Goal: Task Accomplishment & Management: Manage account settings

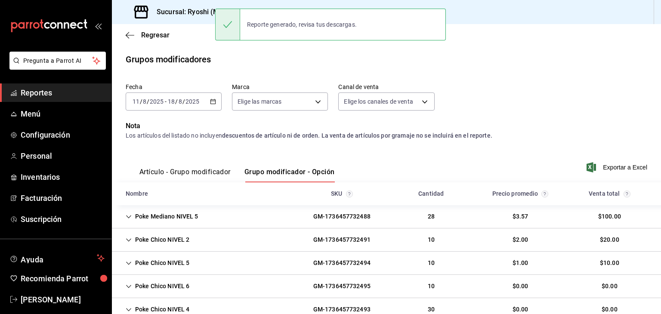
scroll to position [164, 0]
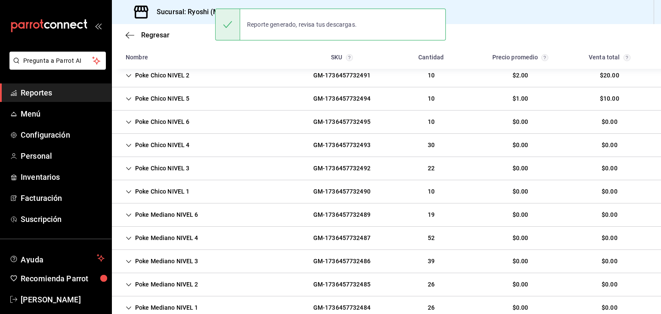
click at [181, 11] on h3 "Sucursal: Ryoshi (Metropolitan)" at bounding box center [203, 12] width 106 height 10
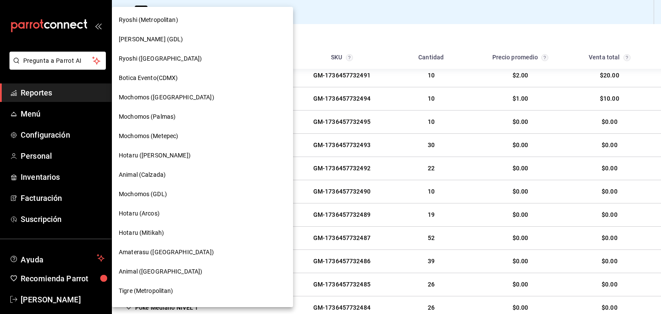
click at [164, 63] on div "Ryoshi ([GEOGRAPHIC_DATA])" at bounding box center [202, 58] width 167 height 9
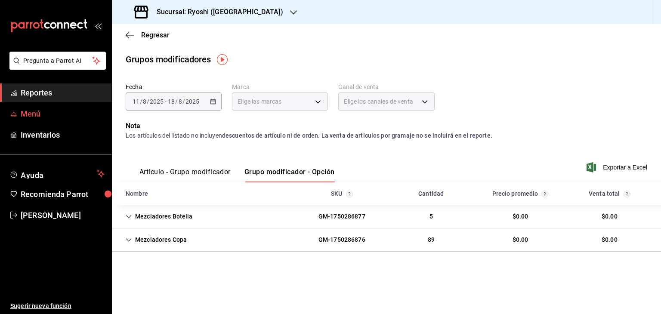
click at [46, 114] on span "Menú" at bounding box center [63, 114] width 84 height 12
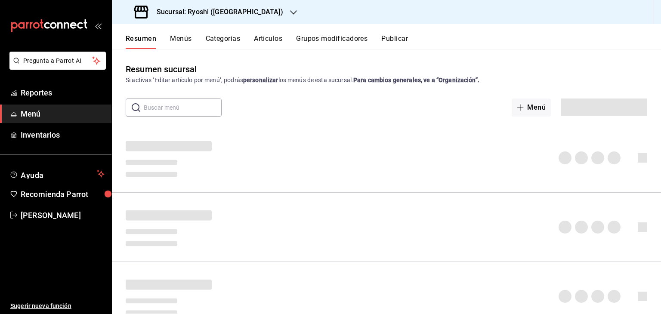
click at [274, 39] on button "Artículos" at bounding box center [268, 41] width 28 height 15
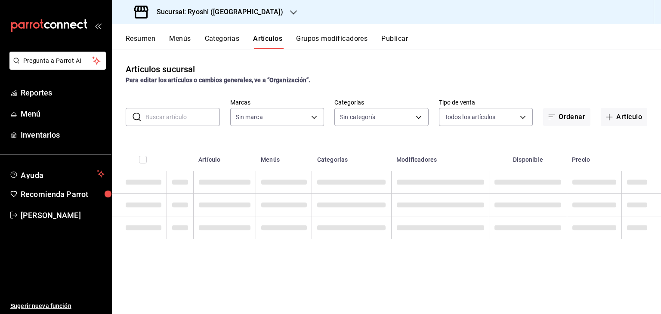
click at [189, 116] on input "text" at bounding box center [183, 116] width 74 height 17
type input "26ca50e5-a845-484f-a54e-8a4432b79f59"
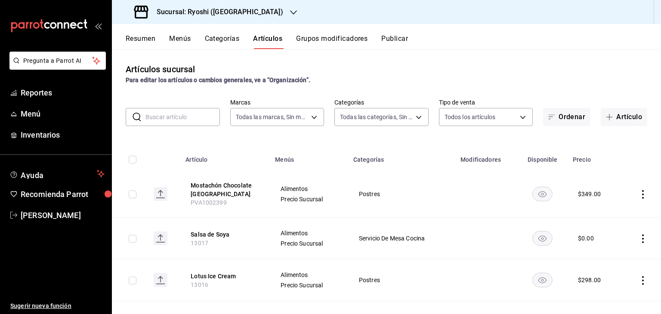
type input "cac91b0d-36d9-4c91-ae8f-f0337e3062a3,85315008-b38c-4609-9071-854245cf735d,eb768…"
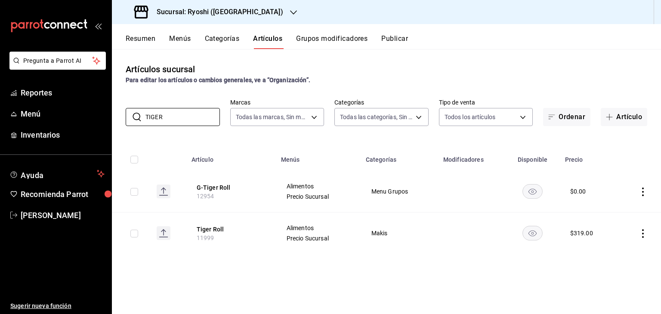
type input "TIGER"
click at [642, 232] on icon "actions" at bounding box center [643, 233] width 9 height 9
drag, startPoint x: 607, startPoint y: 253, endPoint x: 592, endPoint y: 248, distance: 15.3
click at [607, 253] on span "Editar" at bounding box center [617, 253] width 22 height 9
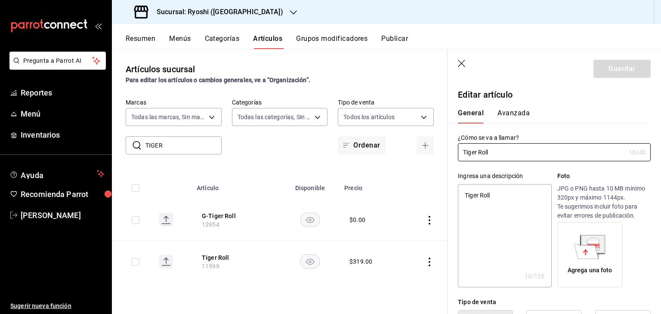
type textarea "x"
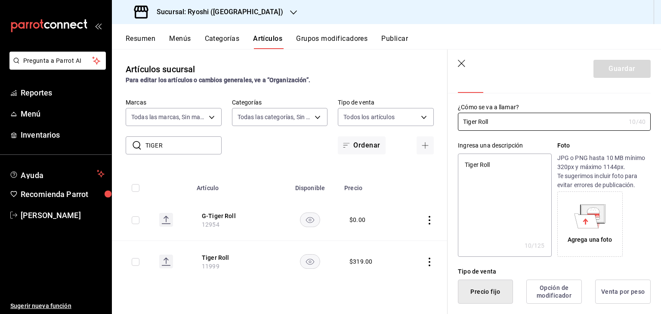
scroll to position [172, 0]
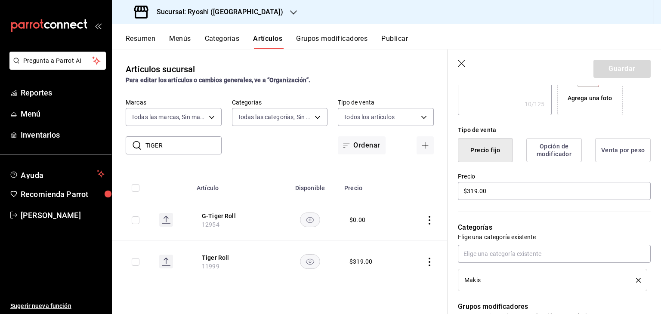
click at [498, 186] on main "Artículos sucursal Para editar los artículos o cambios generales, ve a “Organiz…" at bounding box center [386, 181] width 549 height 265
click at [492, 193] on main "Artículos sucursal Para editar los artículos o cambios generales, ve a “Organiz…" at bounding box center [386, 181] width 549 height 265
click at [468, 194] on main "Artículos sucursal Para editar los artículos o cambios generales, ve a “Organiz…" at bounding box center [386, 181] width 549 height 265
drag, startPoint x: 468, startPoint y: 194, endPoint x: 439, endPoint y: 181, distance: 31.4
click at [468, 193] on main "Artículos sucursal Para editar los artículos o cambios generales, ve a “Organiz…" at bounding box center [386, 181] width 549 height 265
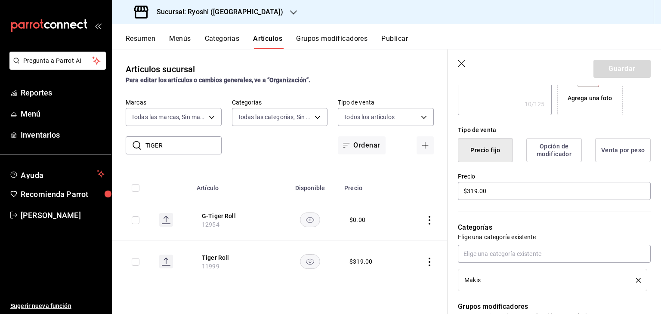
click at [274, 35] on button "Artículos" at bounding box center [267, 41] width 29 height 15
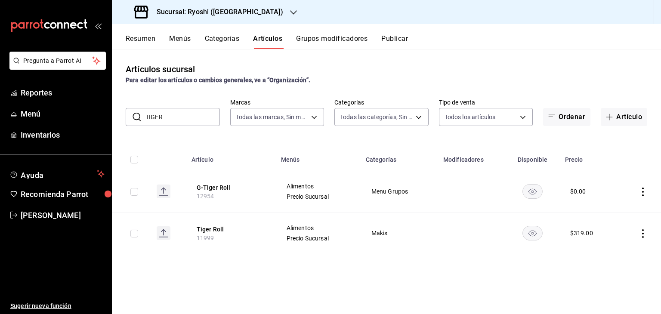
click at [643, 236] on icon "actions" at bounding box center [643, 233] width 2 height 9
click at [628, 261] on li "Editar" at bounding box center [610, 254] width 52 height 18
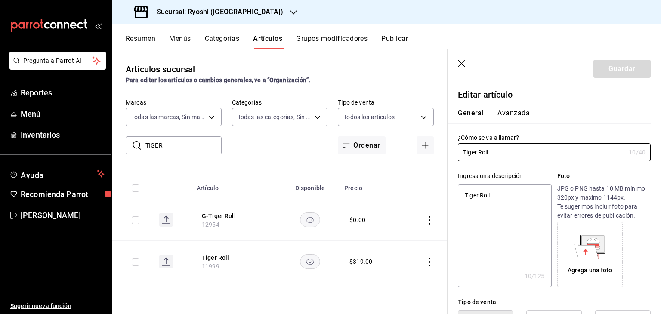
scroll to position [86, 0]
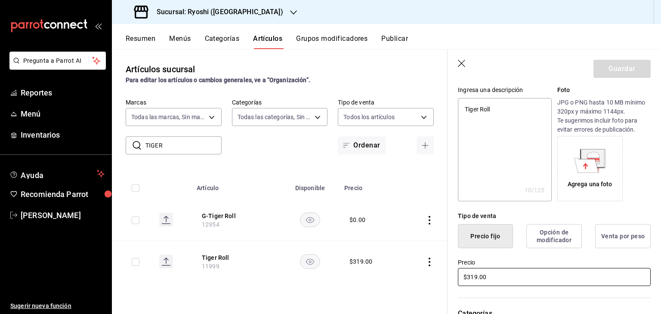
click at [499, 282] on input "$319.00" at bounding box center [554, 277] width 193 height 18
drag, startPoint x: 462, startPoint y: 274, endPoint x: 389, endPoint y: 268, distance: 72.6
click at [396, 270] on main "Artículos sucursal Para editar los artículos o cambios generales, ve a “Organiz…" at bounding box center [386, 181] width 549 height 265
type input "$3.00"
type textarea "x"
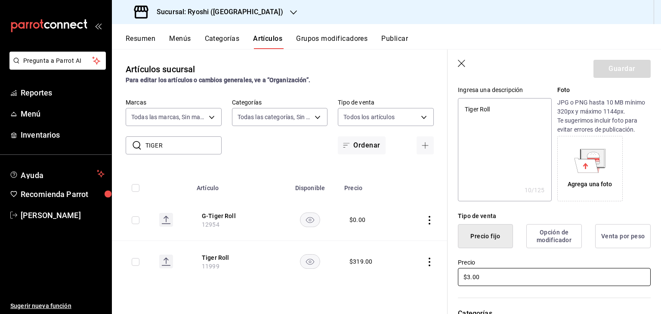
type input "$32.00"
type textarea "x"
type input "$329.00"
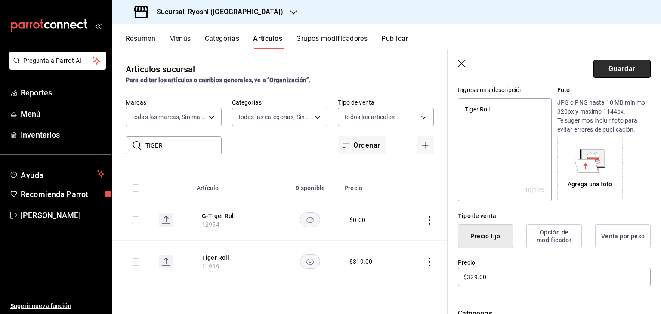
click at [620, 69] on button "Guardar" at bounding box center [622, 69] width 57 height 18
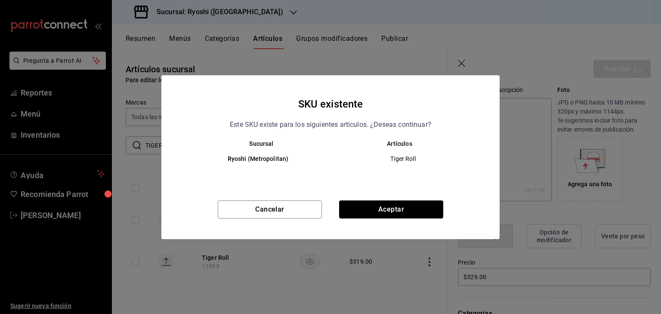
drag, startPoint x: 414, startPoint y: 204, endPoint x: 420, endPoint y: 204, distance: 6.0
click at [414, 204] on button "Aceptar" at bounding box center [391, 210] width 104 height 18
type textarea "x"
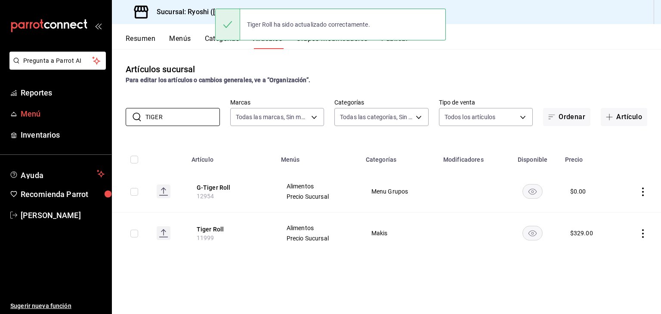
drag, startPoint x: 185, startPoint y: 113, endPoint x: 79, endPoint y: 115, distance: 105.9
click at [79, 115] on div "Pregunta a Parrot AI Reportes Menú Inventarios Ayuda Recomienda Parrot Levi Tru…" at bounding box center [330, 157] width 661 height 314
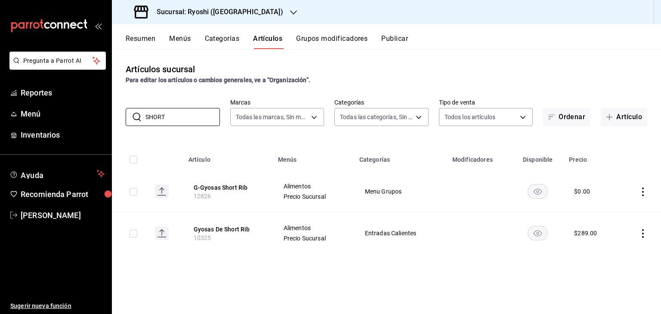
type input "SHORT"
click at [643, 230] on icon "actions" at bounding box center [643, 233] width 2 height 9
click at [610, 248] on li "Editar" at bounding box center [610, 254] width 52 height 18
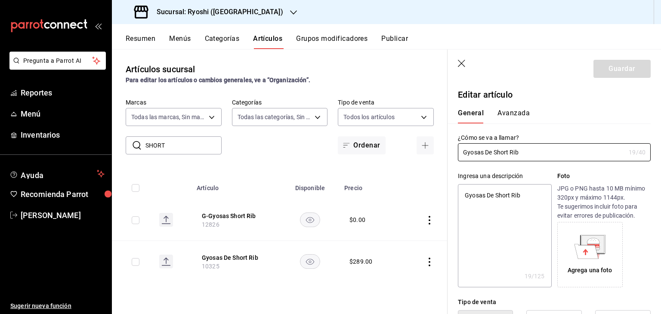
type textarea "x"
type input "$289.00"
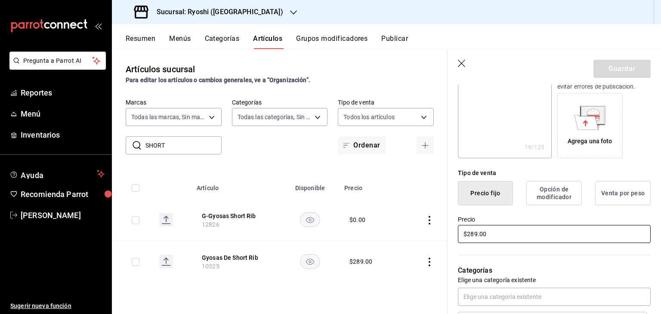
drag, startPoint x: 329, startPoint y: 229, endPoint x: 302, endPoint y: 224, distance: 27.3
click at [305, 224] on main "Artículos sucursal Para editar los artículos o cambios generales, ve a “Organiz…" at bounding box center [386, 181] width 549 height 265
type textarea "x"
type input "$2.00"
type textarea "x"
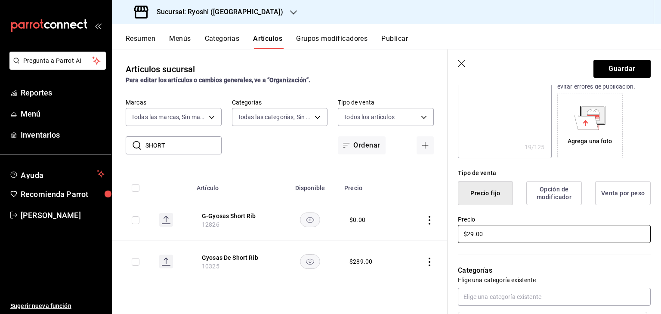
type input "$298.00"
type textarea "x"
type input "$298.00"
click at [607, 81] on header "Guardar" at bounding box center [555, 67] width 214 height 35
click at [607, 75] on button "Guardar" at bounding box center [622, 69] width 57 height 18
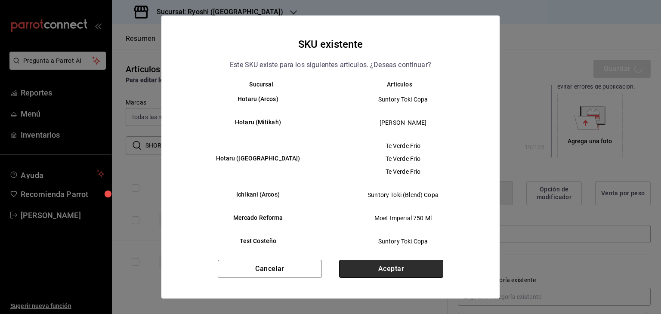
click at [406, 273] on button "Aceptar" at bounding box center [391, 269] width 104 height 18
type textarea "x"
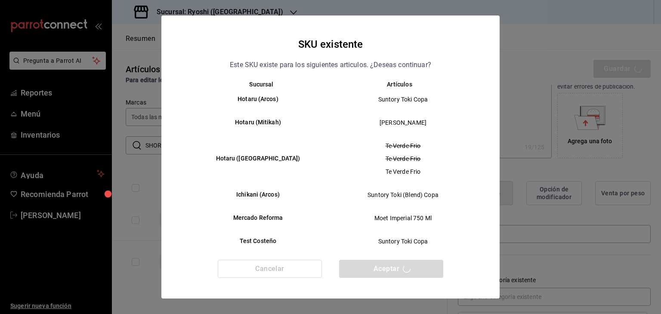
type textarea "x"
type input "AR-1755548578565"
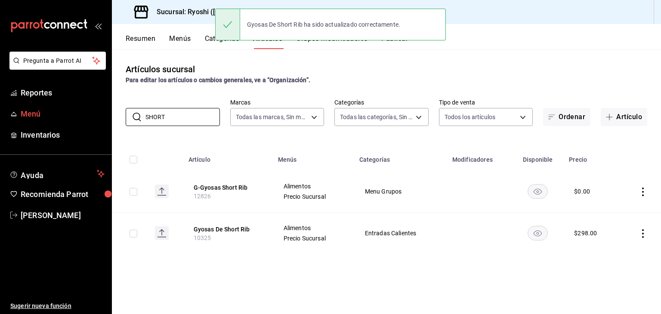
drag, startPoint x: 180, startPoint y: 116, endPoint x: 62, endPoint y: 114, distance: 118.4
click at [62, 114] on div "Pregunta a Parrot AI Reportes Menú Inventarios Ayuda Recomienda Parrot Levi Tru…" at bounding box center [330, 157] width 661 height 314
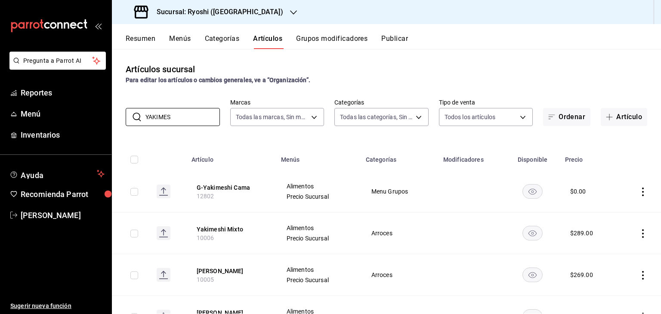
type input "YAKIMES"
click at [640, 234] on icon "actions" at bounding box center [643, 233] width 9 height 9
click at [611, 251] on span "Editar" at bounding box center [611, 253] width 22 height 9
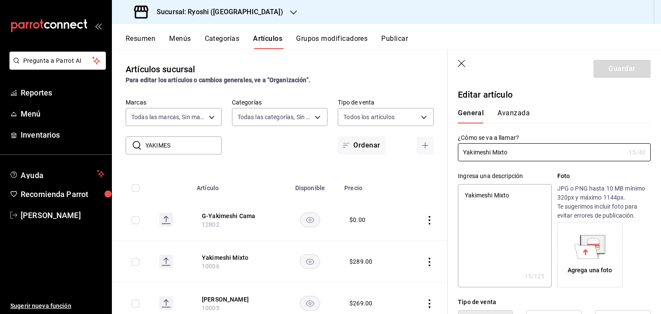
type textarea "x"
type input "$289.00"
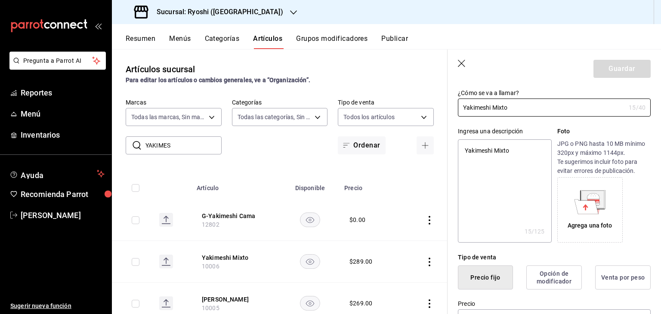
scroll to position [86, 0]
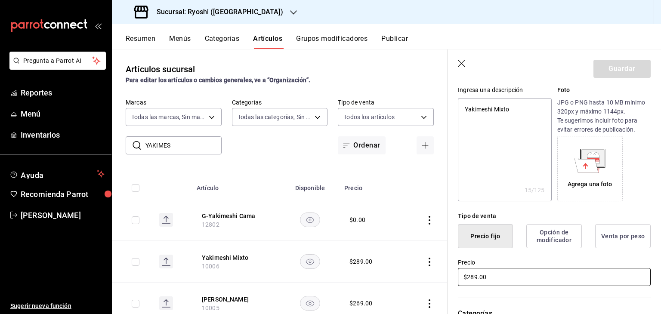
drag, startPoint x: 498, startPoint y: 277, endPoint x: 315, endPoint y: 255, distance: 183.9
click at [332, 257] on main "Artículos sucursal Para editar los artículos o cambios generales, ve a “Organiz…" at bounding box center [386, 181] width 549 height 265
type textarea "x"
type input "$2.00"
type textarea "x"
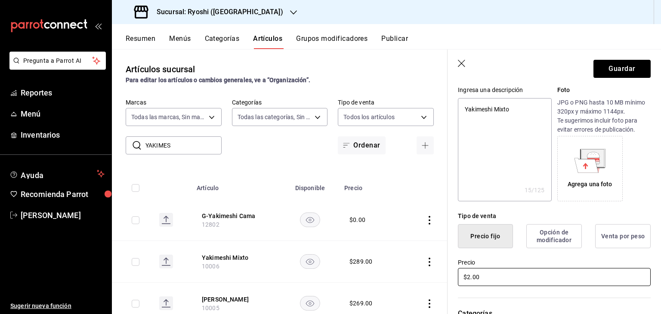
type input "$2.00"
type textarea "x"
type input "$28.00"
type textarea "x"
type input "$29.00"
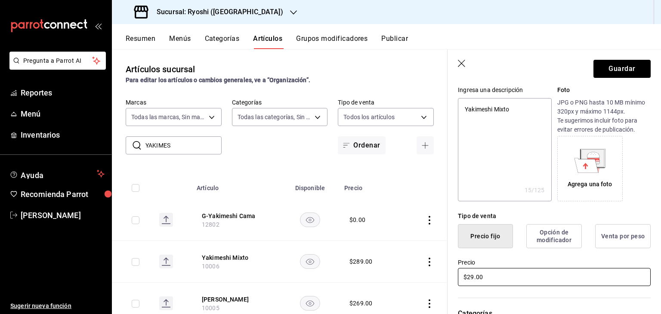
type textarea "x"
type input "$298.00"
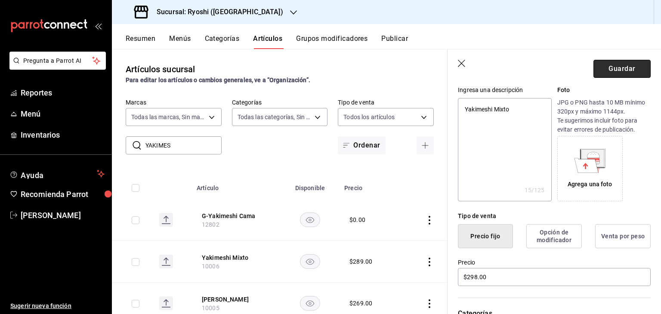
click at [599, 69] on button "Guardar" at bounding box center [622, 69] width 57 height 18
type textarea "x"
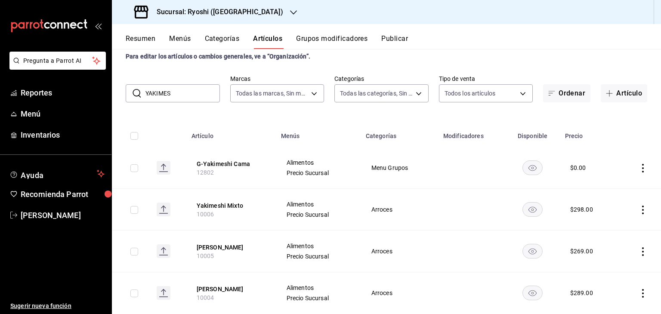
scroll to position [43, 0]
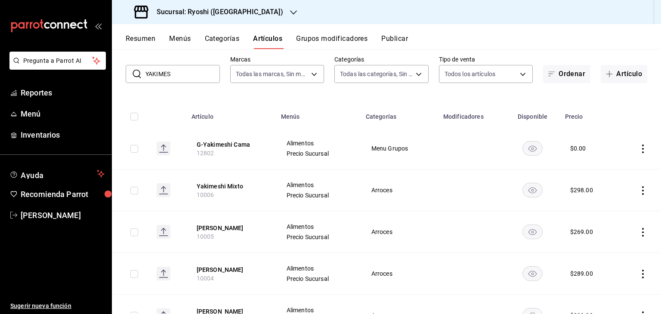
click at [640, 276] on icon "actions" at bounding box center [643, 274] width 9 height 9
click at [616, 255] on span "Editar" at bounding box center [611, 256] width 22 height 9
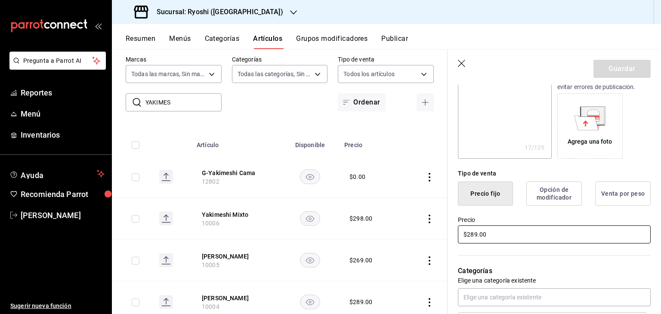
scroll to position [129, 0]
drag, startPoint x: 501, startPoint y: 235, endPoint x: 273, endPoint y: 229, distance: 228.2
click at [273, 230] on main "Artículos sucursal Para editar los artículos o cambios generales, ve a “Organiz…" at bounding box center [386, 181] width 549 height 265
type textarea "x"
type input "$2.00"
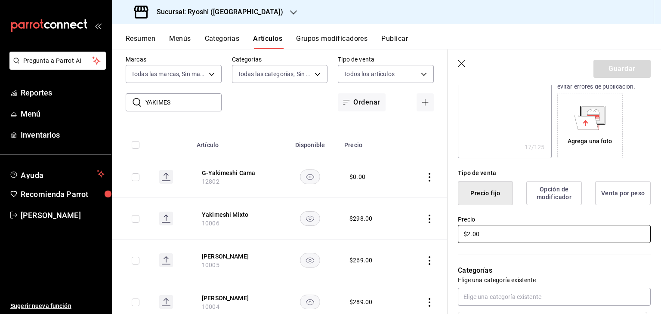
type textarea "x"
type input "$29.00"
type textarea "x"
type input "$298.00"
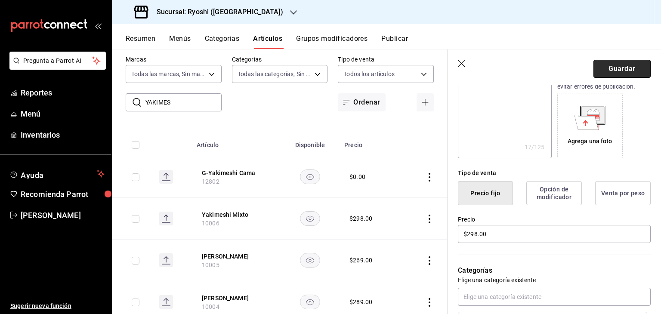
click at [615, 60] on button "Guardar" at bounding box center [622, 69] width 57 height 18
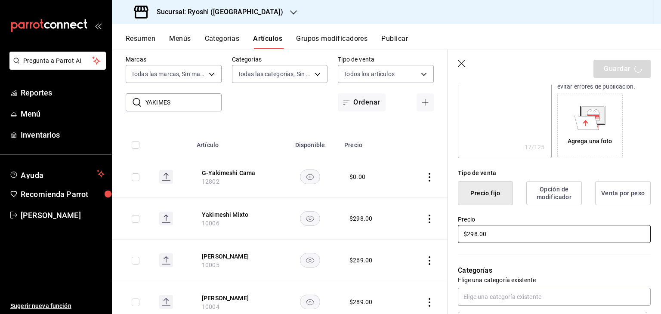
type textarea "x"
type input "AR-1755548624015"
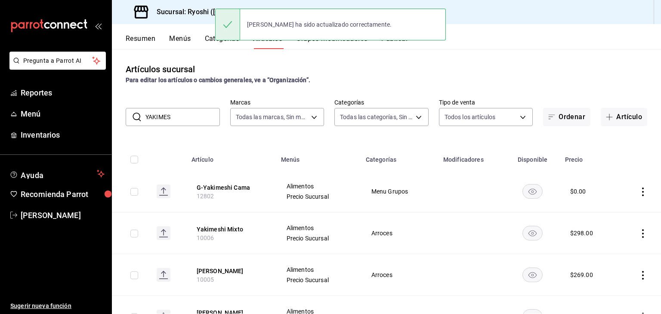
click at [639, 273] on icon "actions" at bounding box center [643, 275] width 9 height 9
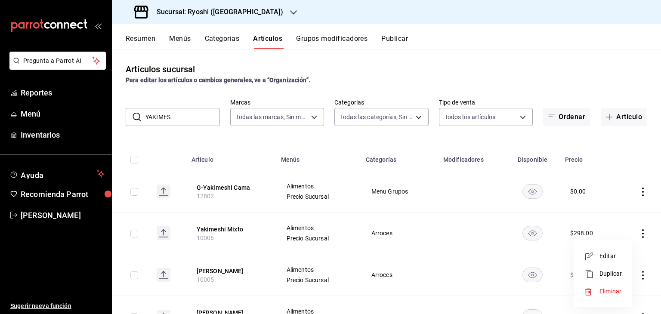
click at [618, 260] on span "Editar" at bounding box center [611, 256] width 22 height 9
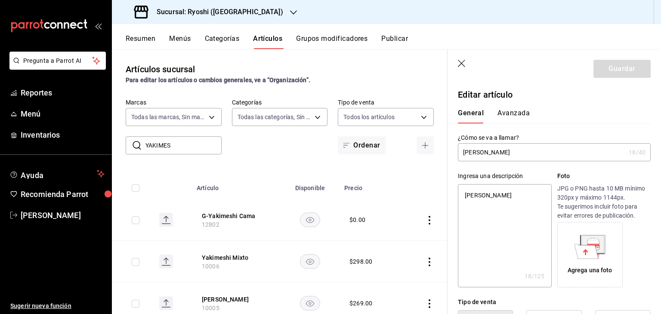
type textarea "x"
type input "$269.00"
type textarea "x"
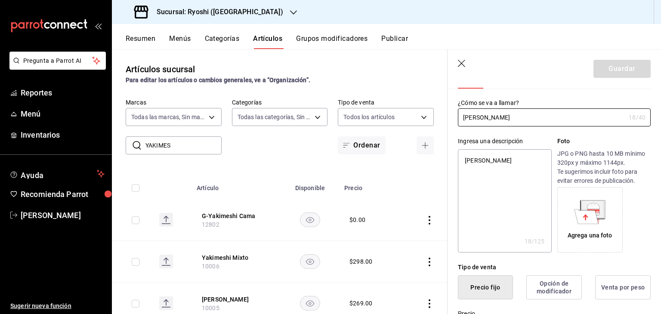
scroll to position [86, 0]
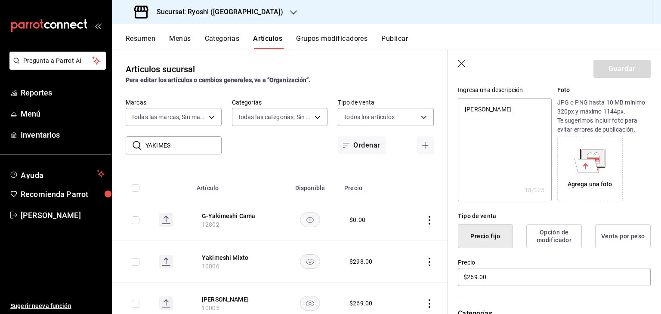
drag, startPoint x: 508, startPoint y: 274, endPoint x: 482, endPoint y: 274, distance: 25.4
click at [489, 274] on main "Artículos sucursal Para editar los artículos o cambios generales, ve a “Organiz…" at bounding box center [386, 181] width 549 height 265
click at [474, 276] on main "Artículos sucursal Para editar los artículos o cambios generales, ve a “Organiz…" at bounding box center [386, 181] width 549 height 265
click at [483, 277] on main "Artículos sucursal Para editar los artículos o cambios generales, ve a “Organiz…" at bounding box center [386, 181] width 549 height 265
drag, startPoint x: 483, startPoint y: 277, endPoint x: 322, endPoint y: 75, distance: 258.2
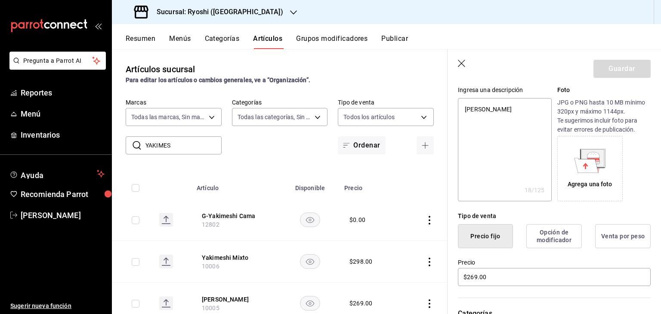
click at [476, 269] on main "Artículos sucursal Para editar los artículos o cambios generales, ve a “Organiz…" at bounding box center [386, 181] width 549 height 265
drag, startPoint x: 269, startPoint y: 39, endPoint x: 465, endPoint y: 231, distance: 275.2
click at [269, 38] on button "Artículos" at bounding box center [267, 41] width 29 height 15
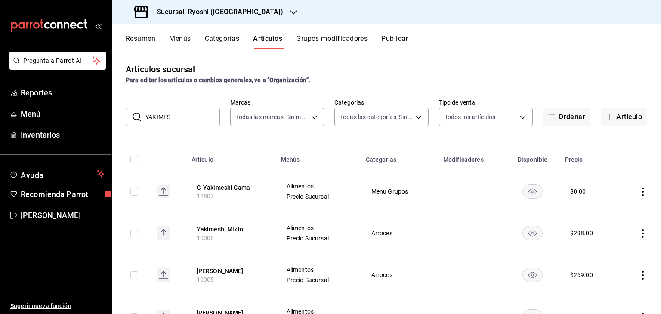
scroll to position [86, 0]
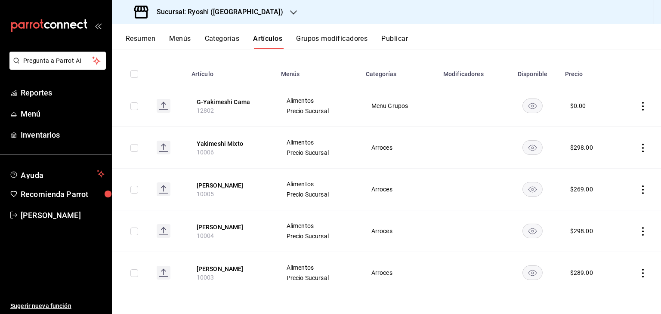
click at [639, 186] on icon "actions" at bounding box center [643, 190] width 9 height 9
click at [599, 203] on li "Editar" at bounding box center [603, 210] width 52 height 18
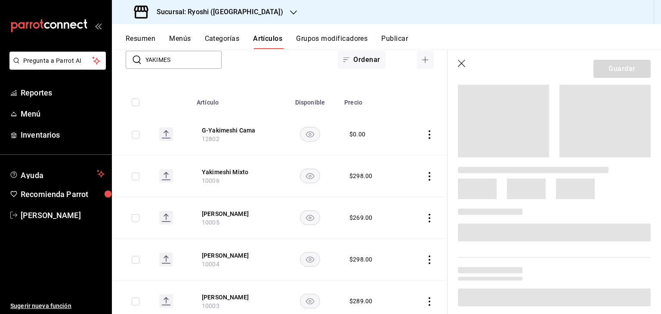
scroll to position [129, 0]
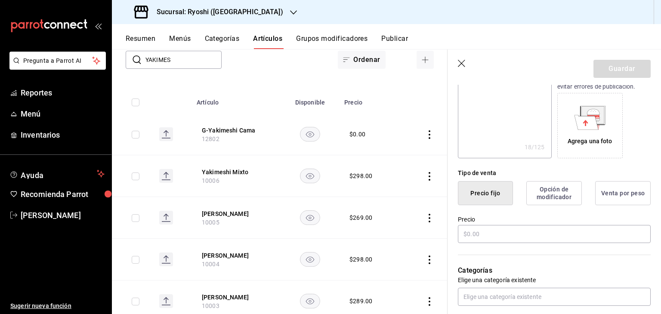
type textarea "x"
type input "$269.00"
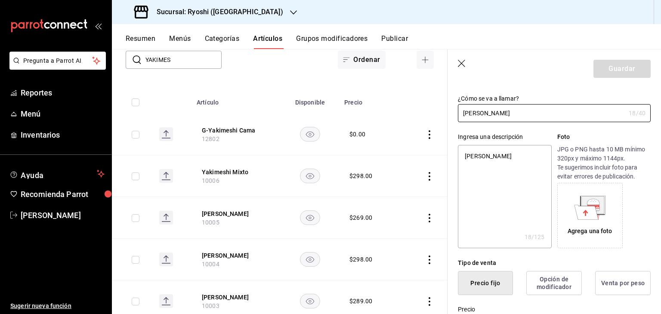
scroll to position [86, 0]
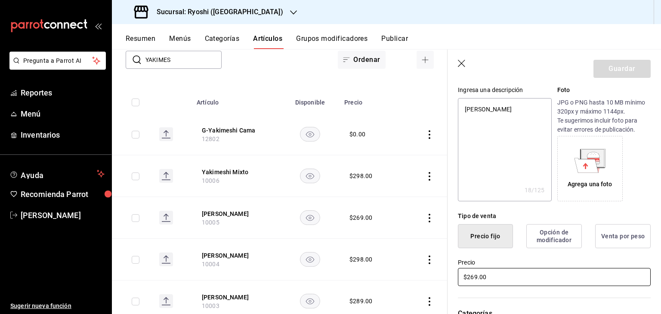
drag, startPoint x: 493, startPoint y: 280, endPoint x: 397, endPoint y: 273, distance: 96.3
click at [456, 279] on div "Precio $269.00" at bounding box center [549, 267] width 203 height 39
type textarea "x"
type input "$2.00"
type textarea "x"
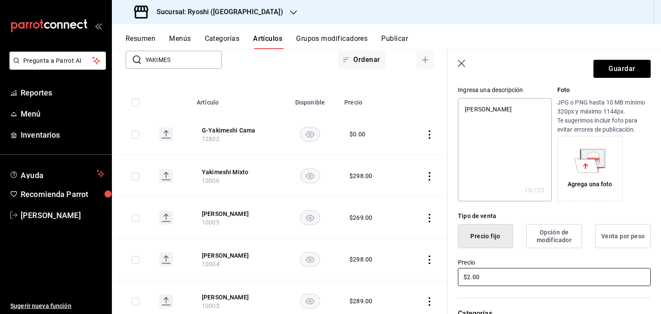
type input "$27.00"
type textarea "x"
type input "$279.00"
type textarea "x"
type input "$279.00"
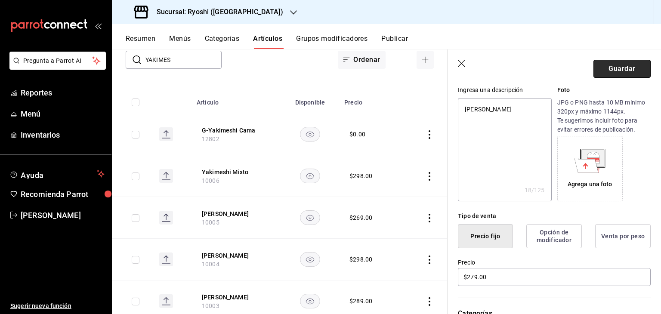
click at [622, 68] on button "Guardar" at bounding box center [622, 69] width 57 height 18
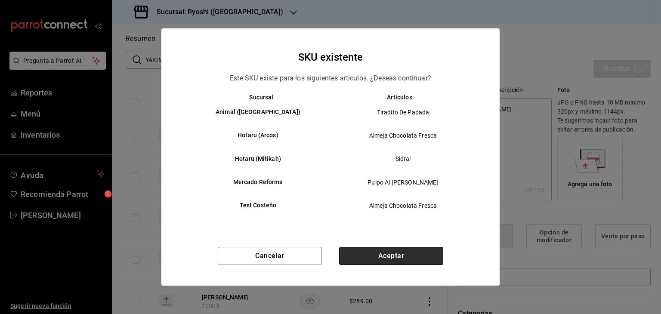
click at [409, 252] on button "Aceptar" at bounding box center [391, 256] width 104 height 18
type textarea "x"
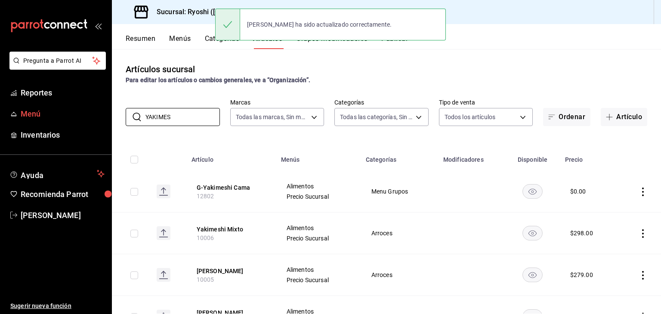
drag, startPoint x: 198, startPoint y: 116, endPoint x: 13, endPoint y: 112, distance: 184.7
click at [6, 112] on div "Pregunta a Parrot AI Reportes Menú Inventarios Ayuda Recomienda Parrot Levi Tru…" at bounding box center [330, 157] width 661 height 314
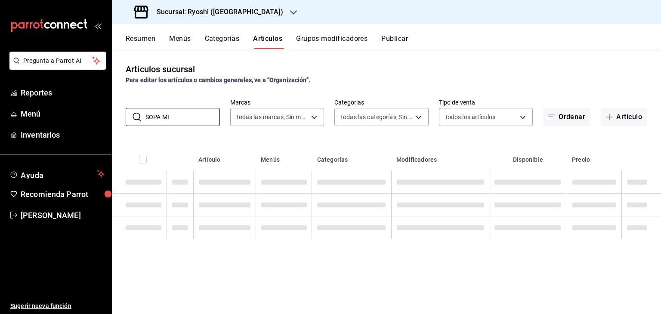
type input "SOPA MI"
click at [623, 147] on th at bounding box center [642, 157] width 40 height 28
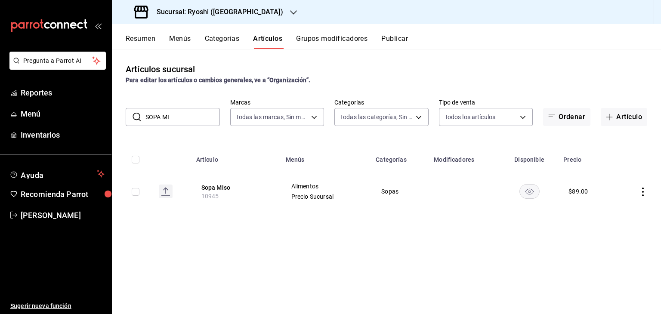
click at [641, 192] on icon "actions" at bounding box center [643, 192] width 9 height 9
click at [616, 214] on span "Editar" at bounding box center [617, 212] width 22 height 9
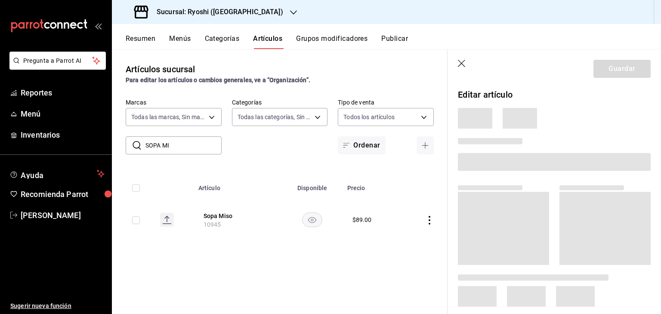
scroll to position [86, 0]
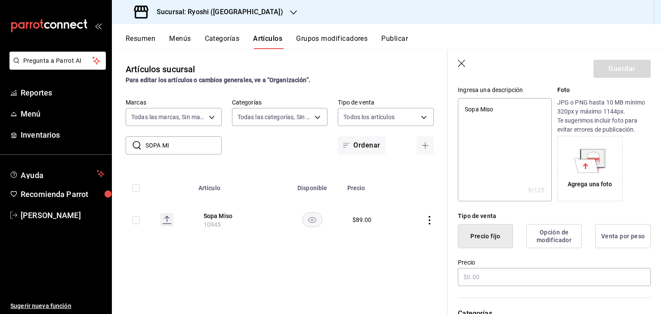
type textarea "x"
type input "$89.00"
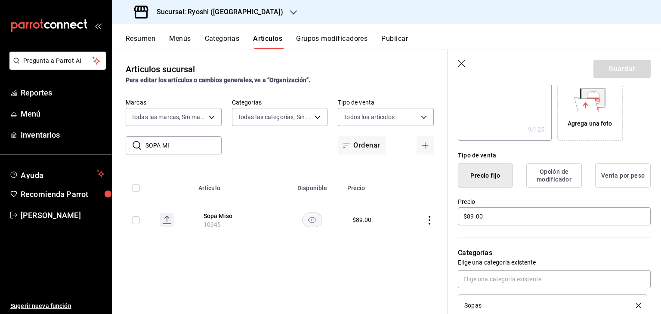
scroll to position [172, 0]
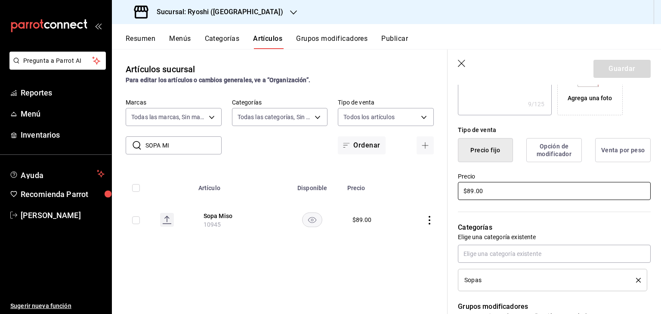
drag, startPoint x: 503, startPoint y: 194, endPoint x: 374, endPoint y: 188, distance: 129.3
click at [374, 188] on main "Artículos sucursal Para editar los artículos o cambios generales, ve a “Organiz…" at bounding box center [386, 181] width 549 height 265
type textarea "x"
type input "$9.00"
type textarea "x"
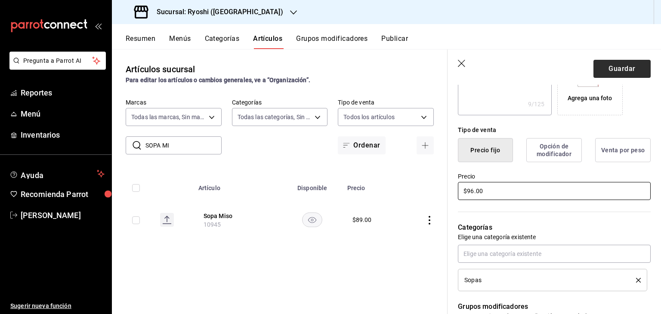
type input "$96.00"
click at [615, 62] on button "Guardar" at bounding box center [622, 69] width 57 height 18
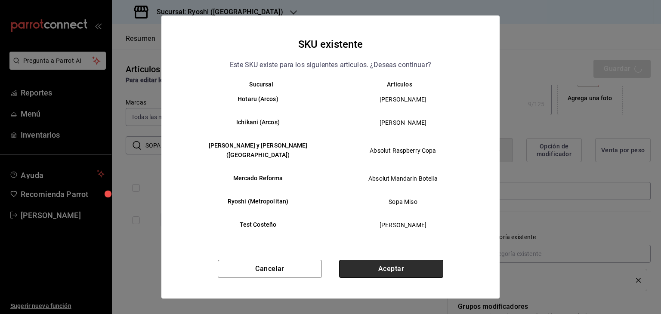
click at [392, 267] on button "Aceptar" at bounding box center [391, 269] width 104 height 18
type textarea "x"
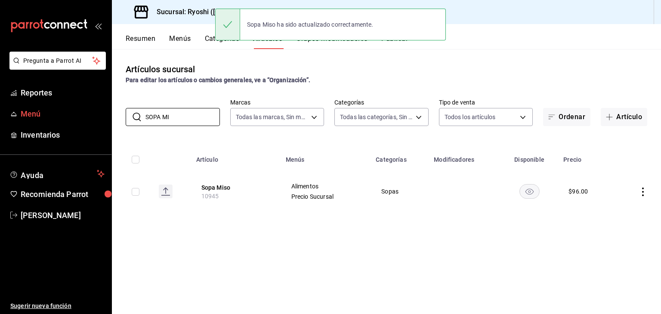
drag, startPoint x: 188, startPoint y: 119, endPoint x: 77, endPoint y: 117, distance: 110.2
click at [77, 117] on div "Pregunta a Parrot AI Reportes Menú Inventarios Ayuda Recomienda Parrot Levi Tru…" at bounding box center [330, 157] width 661 height 314
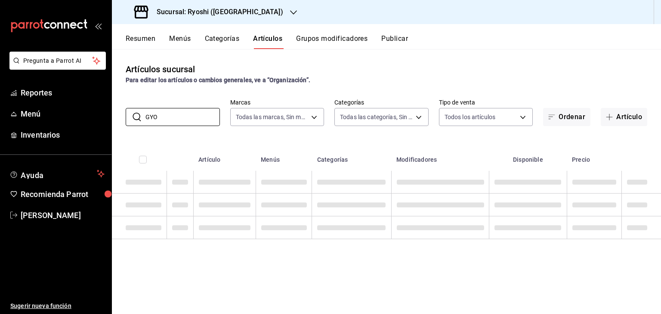
type input "GYO"
click at [570, 144] on th "Precio" at bounding box center [594, 157] width 55 height 28
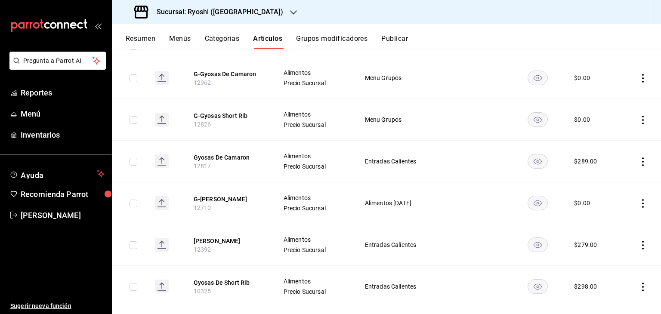
scroll to position [127, 0]
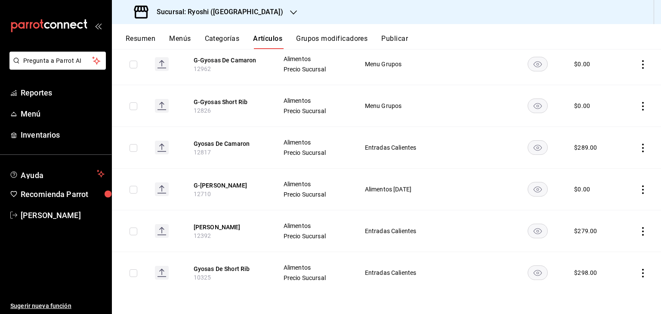
click at [639, 149] on icon "actions" at bounding box center [643, 148] width 9 height 9
click at [602, 166] on span "Editar" at bounding box center [611, 167] width 22 height 9
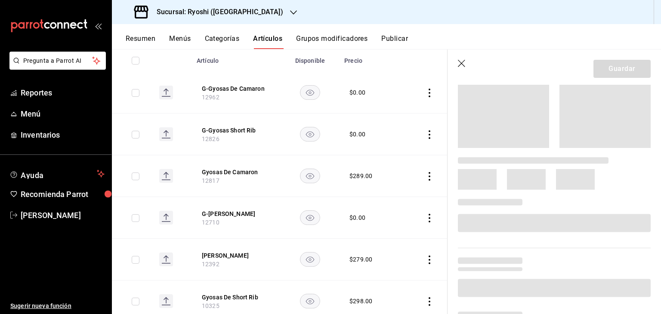
scroll to position [129, 0]
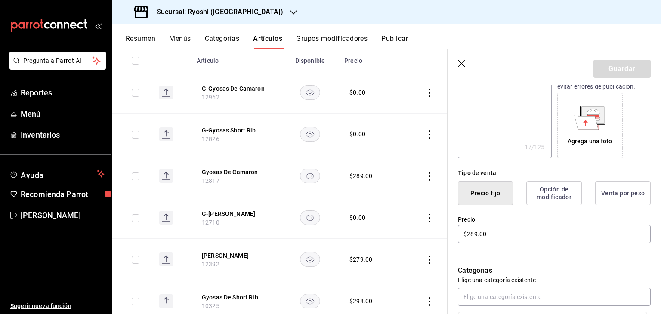
type textarea "x"
type input "$289.00"
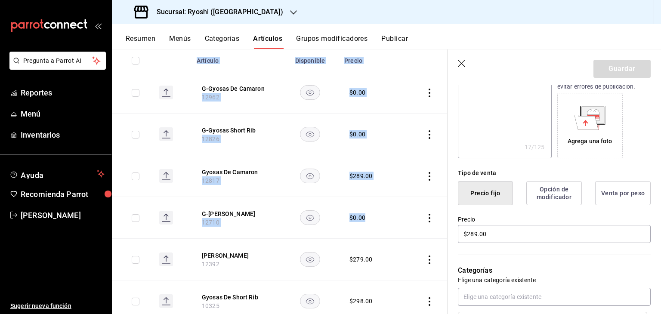
drag, startPoint x: 414, startPoint y: 232, endPoint x: 387, endPoint y: 231, distance: 27.6
click at [386, 232] on main "Artículos sucursal Para editar los artículos o cambios generales, ve a “Organiz…" at bounding box center [386, 181] width 549 height 265
click at [264, 40] on button "Artículos" at bounding box center [267, 41] width 29 height 15
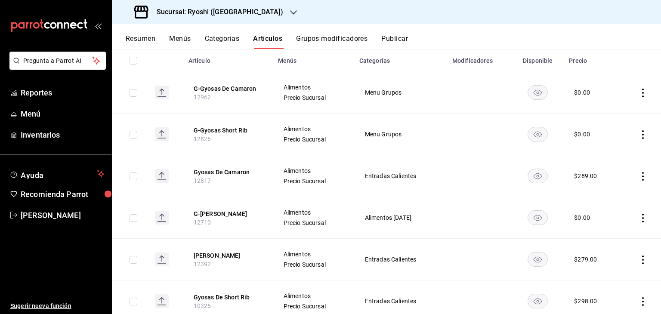
drag, startPoint x: 641, startPoint y: 178, endPoint x: 636, endPoint y: 178, distance: 4.7
click at [640, 178] on td at bounding box center [641, 176] width 42 height 42
click at [639, 178] on icon "actions" at bounding box center [643, 176] width 9 height 9
click at [599, 197] on div at bounding box center [591, 196] width 15 height 10
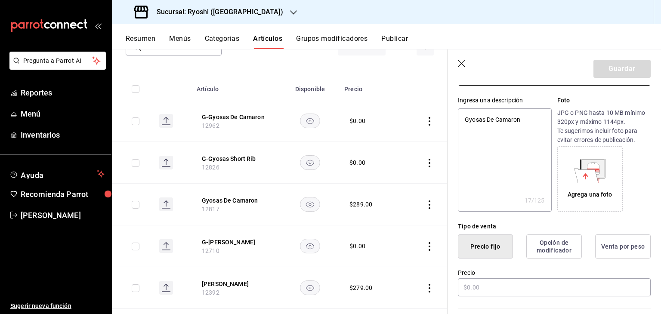
type textarea "x"
type input "$289.00"
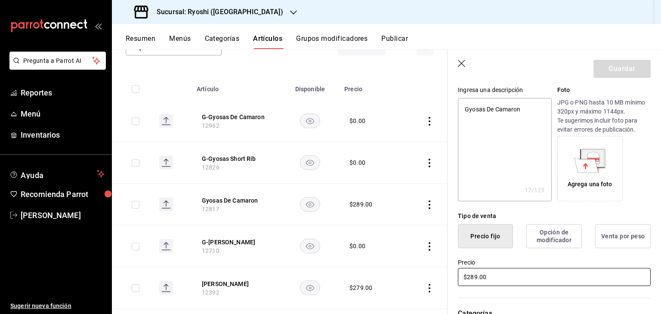
drag, startPoint x: 489, startPoint y: 276, endPoint x: 395, endPoint y: 258, distance: 96.3
click at [406, 274] on main "Artículos sucursal Para editar los artículos o cambios generales, ve a “Organiz…" at bounding box center [386, 181] width 549 height 265
type textarea "x"
type input "$2.00"
type textarea "x"
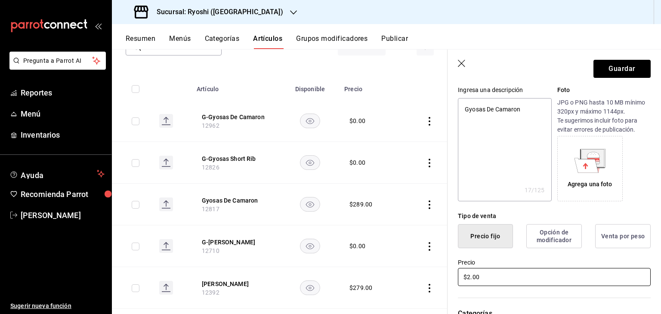
type input "$29.00"
type textarea "x"
type input "$298.00"
click at [632, 71] on button "Guardar" at bounding box center [622, 69] width 57 height 18
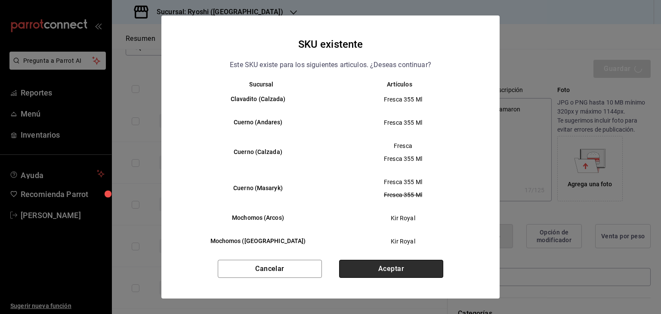
click at [418, 278] on button "Aceptar" at bounding box center [391, 269] width 104 height 18
type textarea "x"
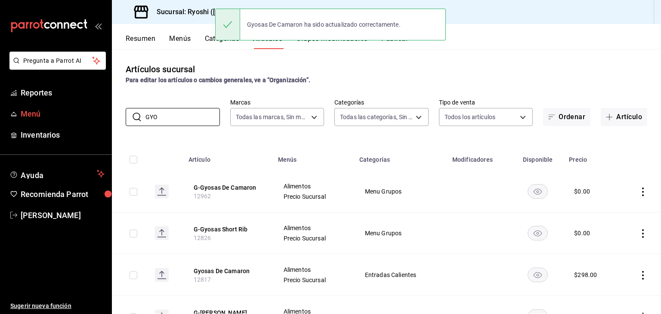
drag, startPoint x: 191, startPoint y: 111, endPoint x: 16, endPoint y: 111, distance: 174.8
click at [16, 111] on div "Pregunta a Parrot AI Reportes Menú Inventarios Ayuda Recomienda Parrot Levi Tru…" at bounding box center [330, 157] width 661 height 314
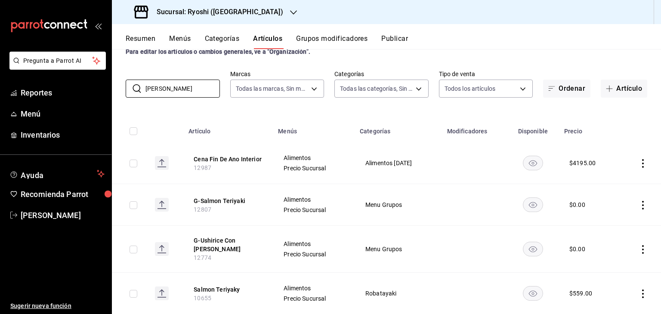
scroll to position [44, 0]
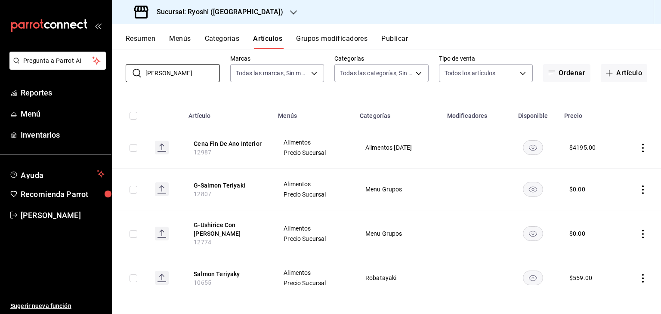
type input "TERI"
click at [639, 274] on icon "actions" at bounding box center [643, 278] width 9 height 9
click at [612, 255] on span "Editar" at bounding box center [611, 256] width 22 height 9
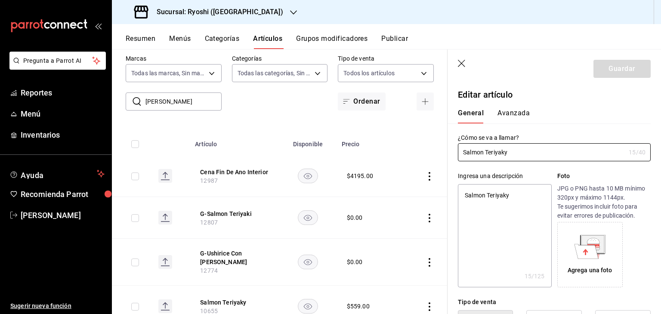
type textarea "x"
type input "$559.00"
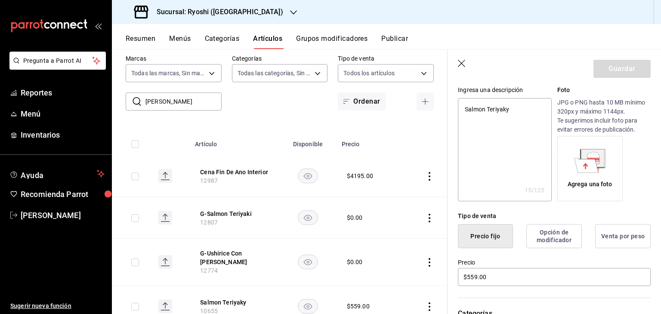
drag, startPoint x: 496, startPoint y: 277, endPoint x: 490, endPoint y: 278, distance: 5.7
click at [491, 278] on main "Artículos sucursal Para editar los artículos o cambios generales, ve a “Organiz…" at bounding box center [386, 181] width 549 height 265
drag, startPoint x: 490, startPoint y: 278, endPoint x: 358, endPoint y: 121, distance: 205.3
click at [489, 278] on main "Artículos sucursal Para editar los artículos o cambios generales, ve a “Organiz…" at bounding box center [386, 181] width 549 height 265
click at [279, 41] on button "Artículos" at bounding box center [267, 41] width 29 height 15
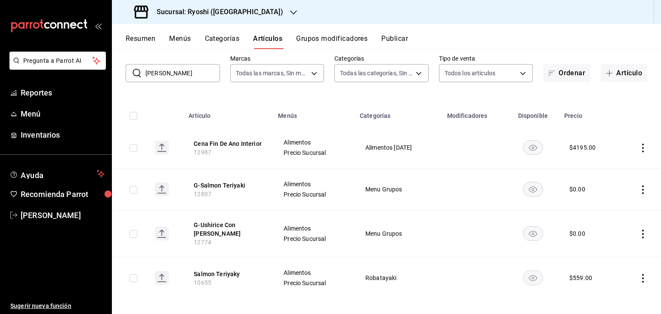
click at [639, 274] on icon "actions" at bounding box center [643, 278] width 9 height 9
click at [610, 257] on span "Editar" at bounding box center [611, 256] width 22 height 9
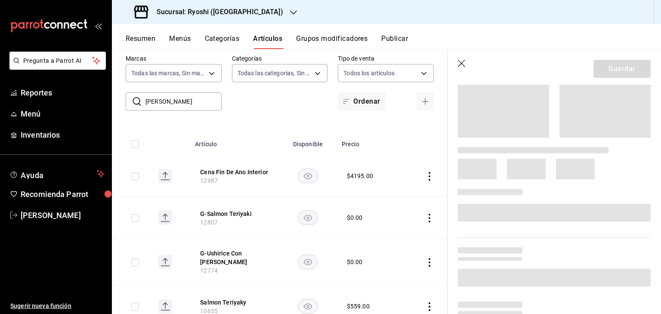
scroll to position [129, 0]
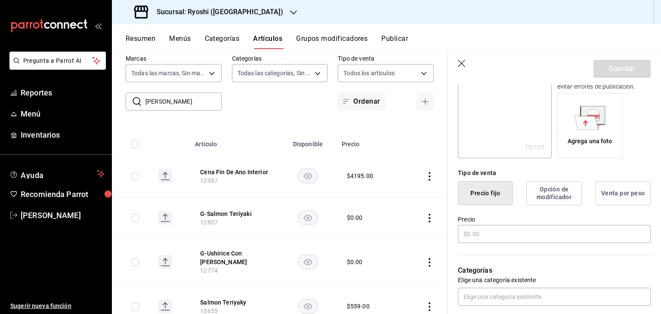
type textarea "x"
type input "$559.00"
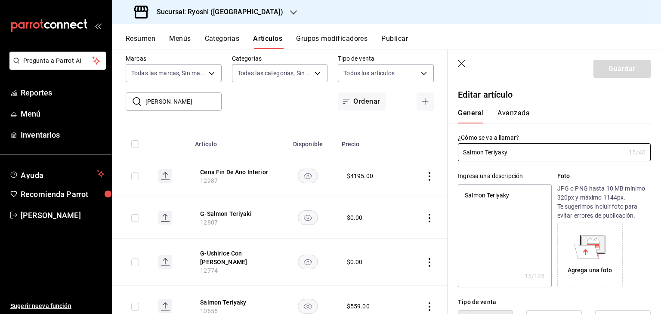
scroll to position [86, 0]
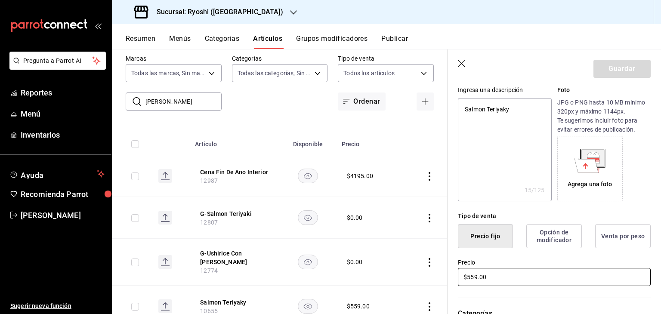
drag, startPoint x: 496, startPoint y: 281, endPoint x: 336, endPoint y: 273, distance: 159.9
click at [336, 273] on main "Artículos sucursal Para editar los artículos o cambios generales, ve a “Organiz…" at bounding box center [386, 181] width 549 height 265
type textarea "x"
type input "$5.00"
type textarea "x"
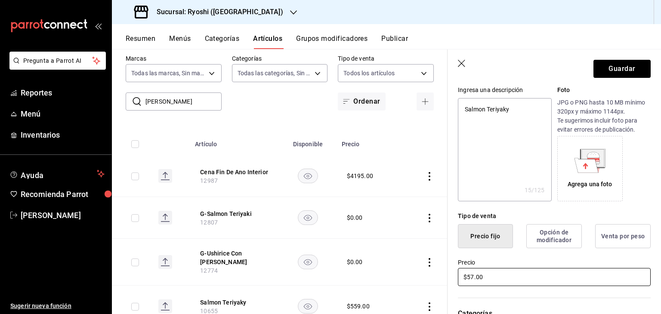
type input "$579.00"
type textarea "x"
type input "$579.00"
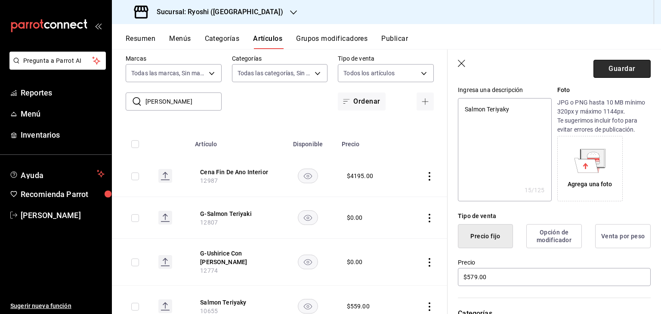
click at [613, 74] on button "Guardar" at bounding box center [622, 69] width 57 height 18
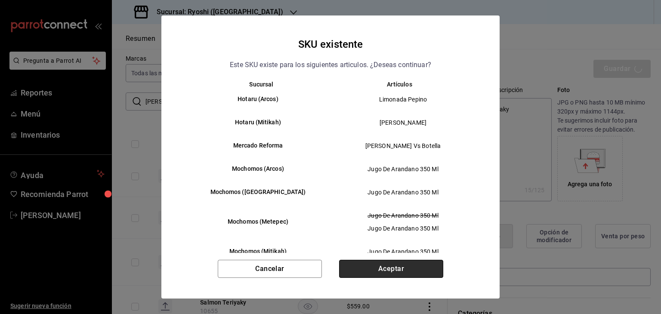
click at [405, 271] on button "Aceptar" at bounding box center [391, 269] width 104 height 18
type textarea "x"
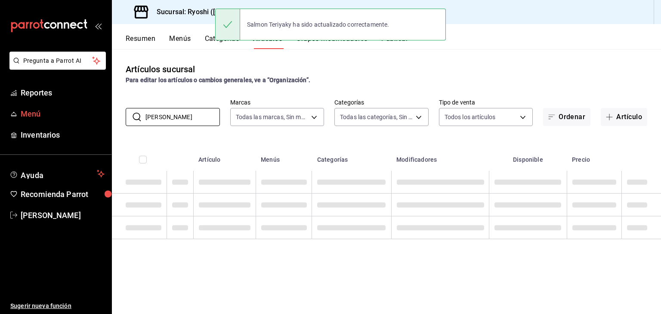
drag, startPoint x: 181, startPoint y: 119, endPoint x: 95, endPoint y: 119, distance: 85.7
click at [96, 119] on div "Pregunta a Parrot AI Reportes Menú Inventarios Ayuda Recomienda Parrot Levi Tru…" at bounding box center [330, 157] width 661 height 314
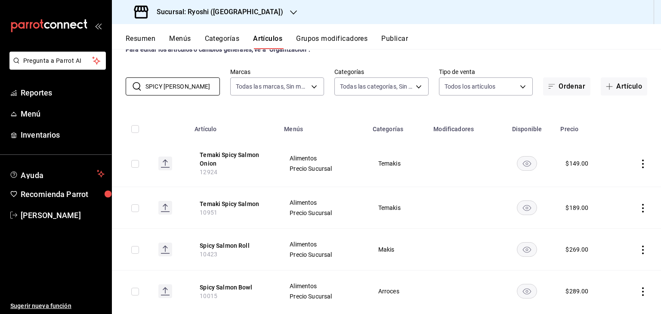
scroll to position [49, 0]
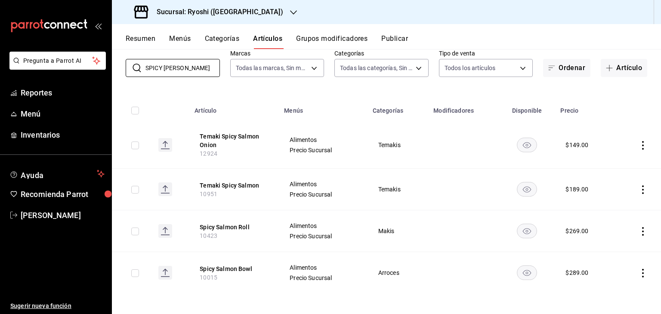
type input "SPICY SALM"
click at [642, 234] on icon "actions" at bounding box center [643, 231] width 2 height 9
click at [608, 251] on span "Editar" at bounding box center [611, 251] width 22 height 9
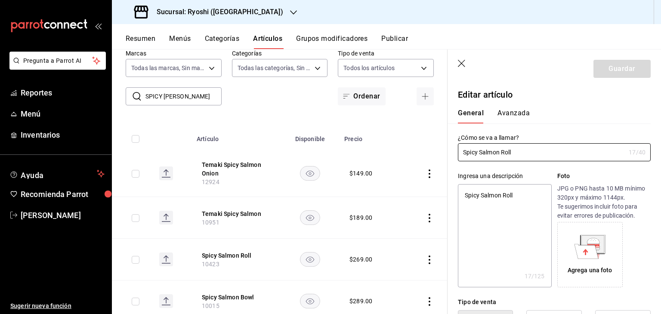
scroll to position [86, 0]
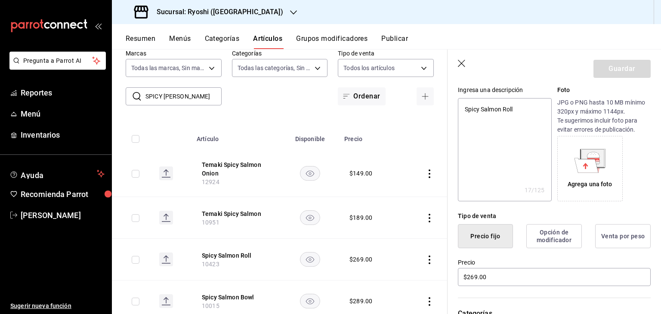
click at [496, 279] on main "Artículos sucursal Para editar los artículos o cambios generales, ve a “Organiz…" at bounding box center [386, 181] width 549 height 265
click at [480, 279] on main "Artículos sucursal Para editar los artículos o cambios generales, ve a “Organiz…" at bounding box center [386, 181] width 549 height 265
click at [270, 35] on button "Artículos" at bounding box center [267, 41] width 29 height 15
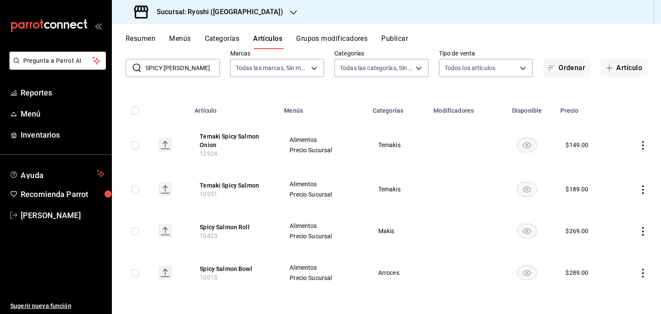
click at [642, 234] on icon "actions" at bounding box center [643, 231] width 2 height 9
click at [592, 246] on icon at bounding box center [589, 251] width 10 height 10
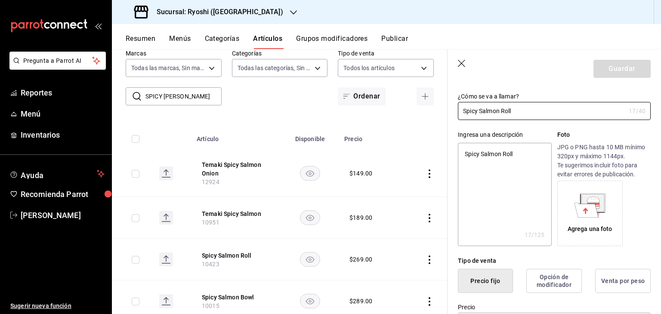
type textarea "x"
type input "$269.00"
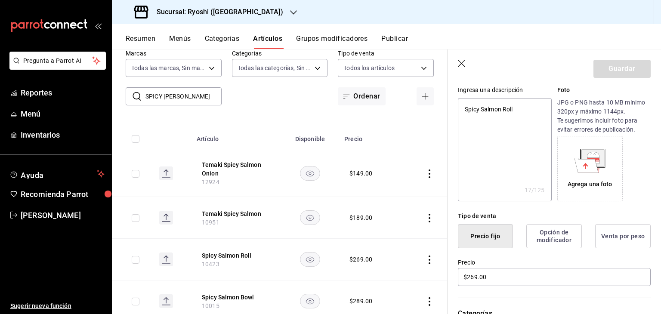
scroll to position [172, 0]
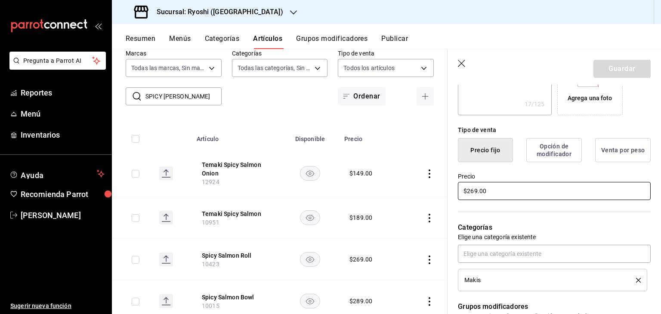
drag, startPoint x: 493, startPoint y: 194, endPoint x: 414, endPoint y: 195, distance: 79.2
click at [414, 195] on main "Artículos sucursal Para editar los artículos o cambios generales, ve a “Organiz…" at bounding box center [386, 181] width 549 height 265
type textarea "x"
type input "$2.00"
type textarea "x"
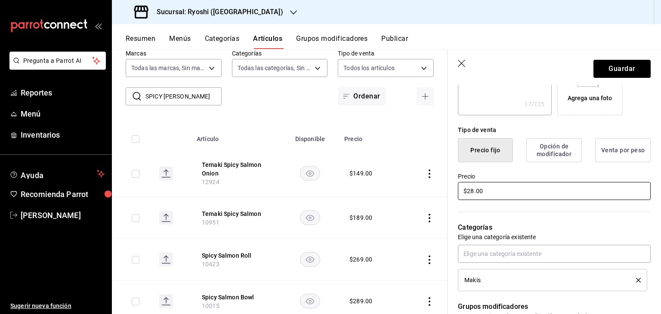
type input "$289.00"
type textarea "x"
type input "$289.00"
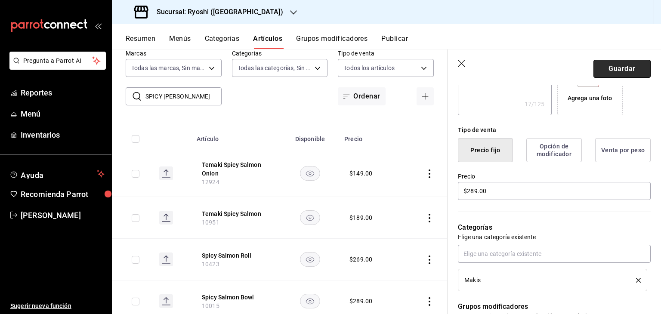
click at [613, 65] on button "Guardar" at bounding box center [622, 69] width 57 height 18
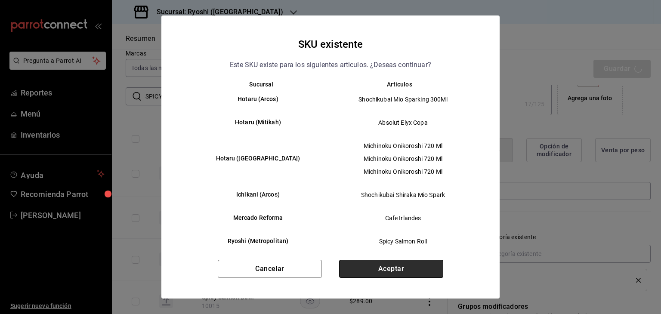
click at [374, 273] on button "Aceptar" at bounding box center [391, 269] width 104 height 18
type textarea "x"
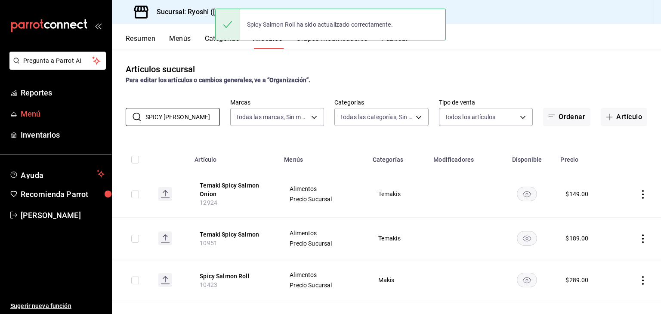
drag, startPoint x: 201, startPoint y: 120, endPoint x: 65, endPoint y: 116, distance: 136.1
click at [65, 116] on div "Pregunta a Parrot AI Reportes Menú Inventarios Ayuda Recomienda Parrot Levi Tru…" at bounding box center [330, 157] width 661 height 314
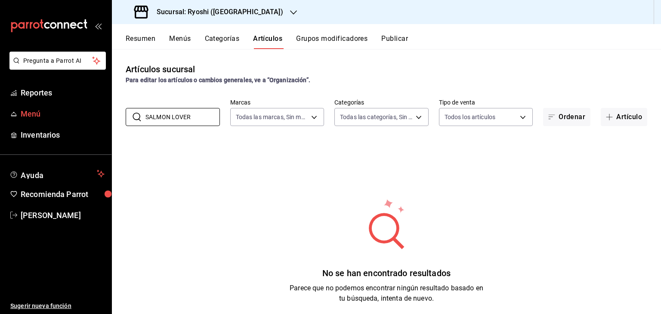
drag, startPoint x: 192, startPoint y: 118, endPoint x: 51, endPoint y: 118, distance: 141.6
click at [51, 118] on div "Pregunta a Parrot AI Reportes Menú Inventarios Ayuda Recomienda Parrot Levi Tru…" at bounding box center [330, 157] width 661 height 314
type input "LOVER"
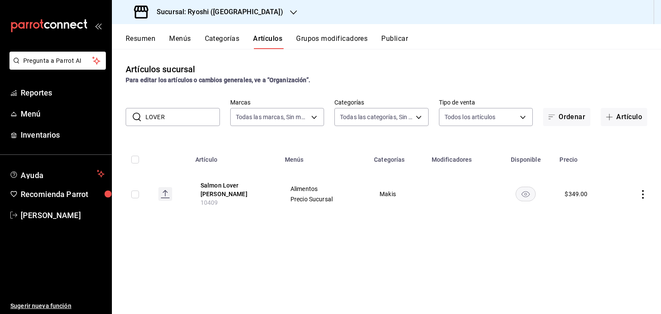
click at [638, 190] on td at bounding box center [639, 194] width 46 height 46
click at [641, 190] on icon "actions" at bounding box center [643, 194] width 9 height 9
click at [614, 209] on span "Editar" at bounding box center [617, 212] width 22 height 9
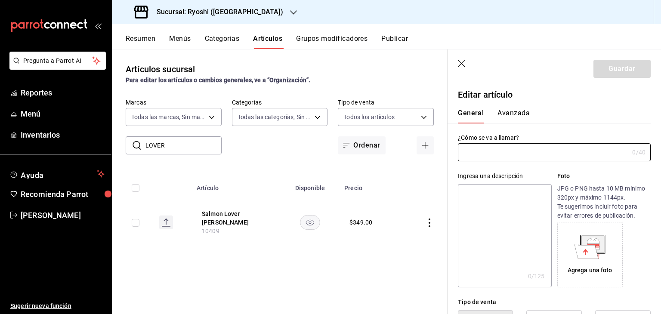
type input "Salmon Lover Maki"
type textarea "Salmon Lover Maki"
type textarea "x"
type input "10409"
type textarea "x"
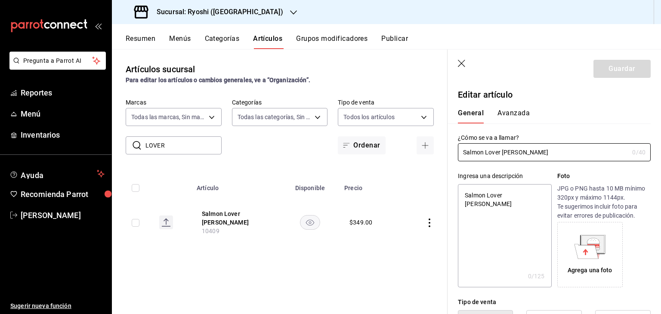
type input "$349.00"
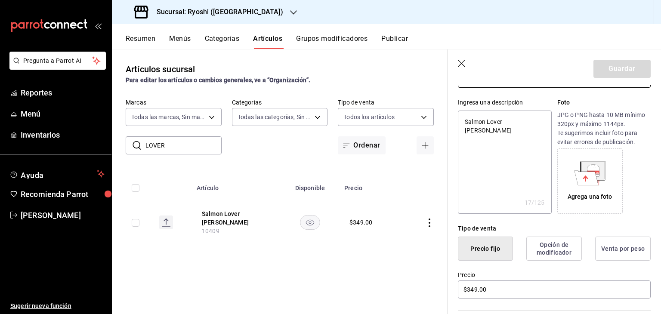
scroll to position [86, 0]
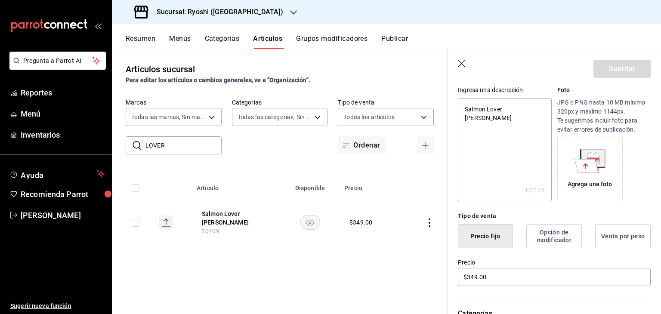
click at [482, 276] on main "Artículos sucursal Para editar los artículos o cambios generales, ve a “Organiz…" at bounding box center [386, 181] width 549 height 265
drag, startPoint x: 482, startPoint y: 276, endPoint x: 304, endPoint y: 126, distance: 233.1
click at [480, 273] on main "Artículos sucursal Para editar los artículos o cambios generales, ve a “Organiz…" at bounding box center [386, 181] width 549 height 265
click at [269, 42] on button "Artículos" at bounding box center [267, 41] width 29 height 15
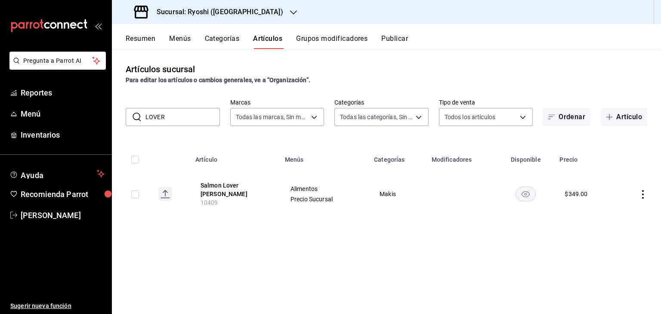
click at [644, 194] on icon "actions" at bounding box center [643, 194] width 9 height 9
click at [613, 216] on span "Editar" at bounding box center [617, 212] width 22 height 9
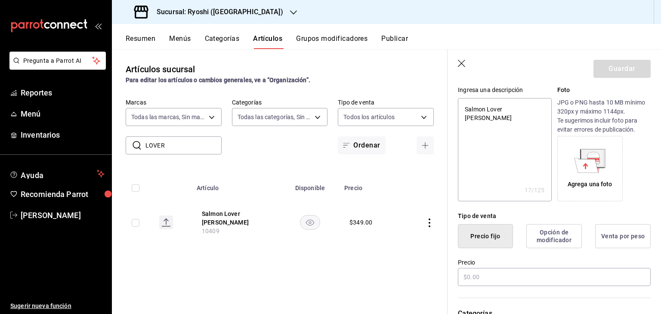
type textarea "x"
type input "$349.00"
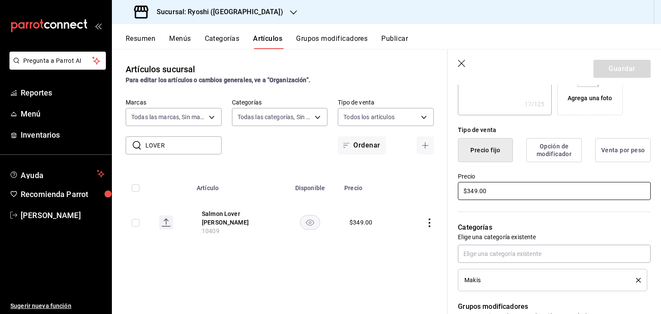
drag, startPoint x: 503, startPoint y: 193, endPoint x: 398, endPoint y: 194, distance: 105.0
click at [398, 194] on main "Artículos sucursal Para editar los artículos o cambios generales, ve a “Organiz…" at bounding box center [386, 181] width 549 height 265
type textarea "x"
type input "$2.00"
type textarea "x"
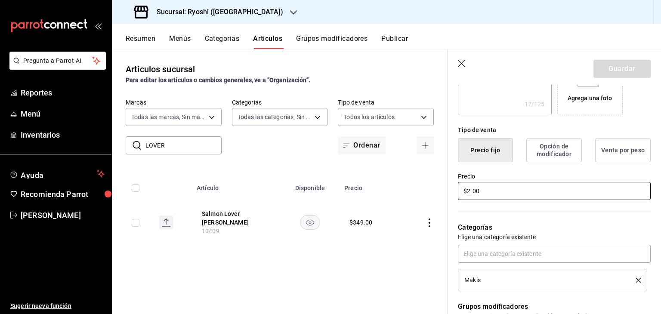
type input "$28.00"
type textarea "x"
type input "$289.00"
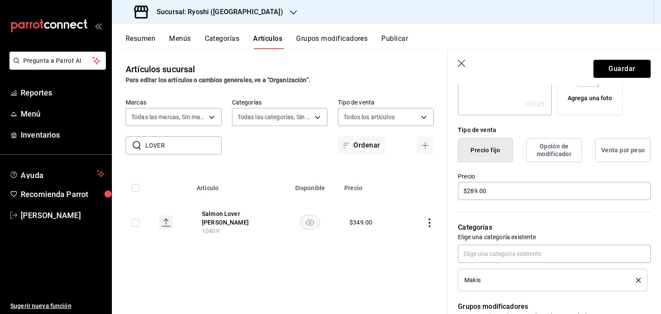
click at [597, 68] on button "Guardar" at bounding box center [622, 69] width 57 height 18
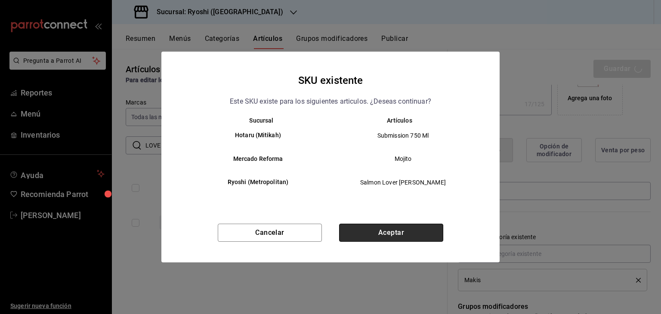
click at [410, 232] on button "Aceptar" at bounding box center [391, 233] width 104 height 18
type textarea "x"
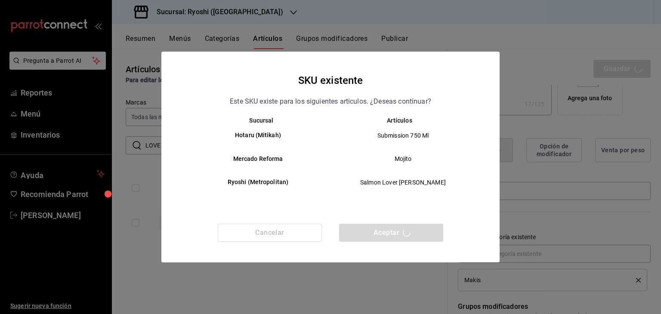
type textarea "x"
type input "AR-1755548803739"
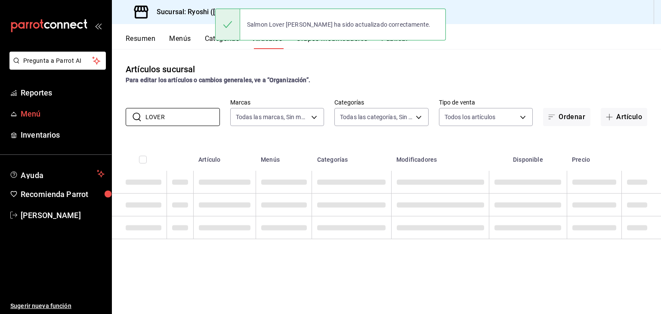
drag, startPoint x: 189, startPoint y: 121, endPoint x: 77, endPoint y: 116, distance: 112.0
click at [77, 116] on div "Pregunta a Parrot AI Reportes Menú Inventarios Ayuda Recomienda Parrot Levi Tru…" at bounding box center [330, 157] width 661 height 314
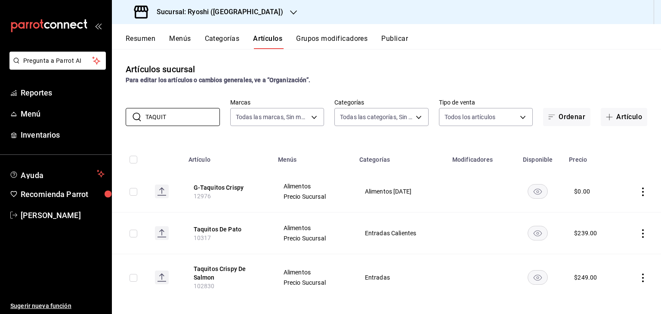
scroll to position [7, 0]
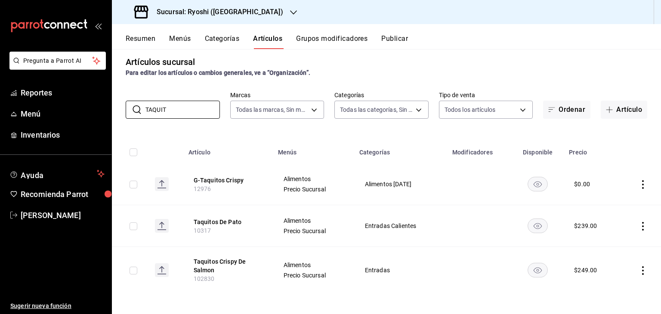
type input "TAQUIT"
click at [639, 271] on icon "actions" at bounding box center [643, 270] width 9 height 9
drag, startPoint x: 601, startPoint y: 254, endPoint x: 570, endPoint y: 253, distance: 31.0
click at [601, 254] on span "Editar" at bounding box center [611, 256] width 22 height 9
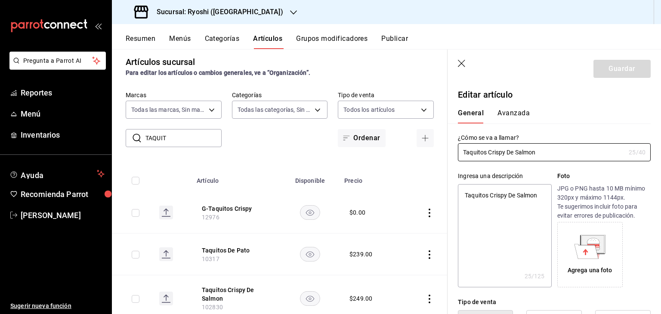
type textarea "x"
type input "$249.00"
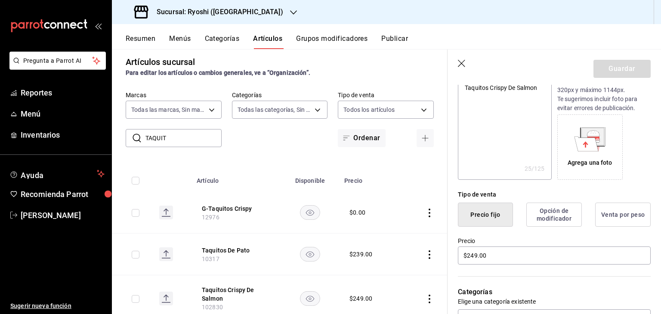
scroll to position [129, 0]
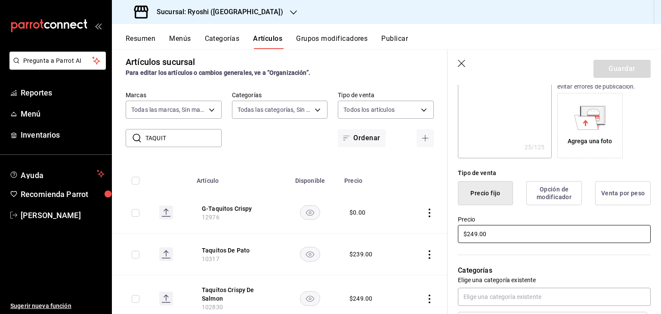
drag, startPoint x: 493, startPoint y: 237, endPoint x: 361, endPoint y: 233, distance: 132.2
click at [362, 234] on main "Artículos sucursal Para editar los artículos o cambios generales, ve a “Organiz…" at bounding box center [386, 181] width 549 height 265
type textarea "x"
type input "$2.00"
type textarea "x"
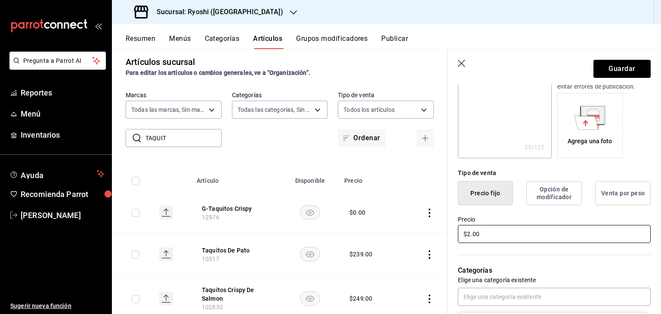
type input "$28.00"
type textarea "x"
type input "$289.00"
click at [616, 67] on button "Guardar" at bounding box center [622, 69] width 57 height 18
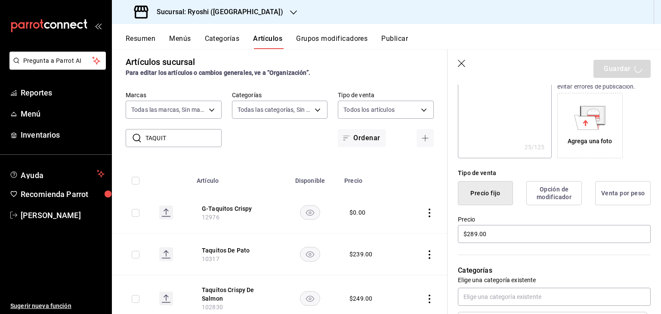
type textarea "x"
type input "AR-1755548823426"
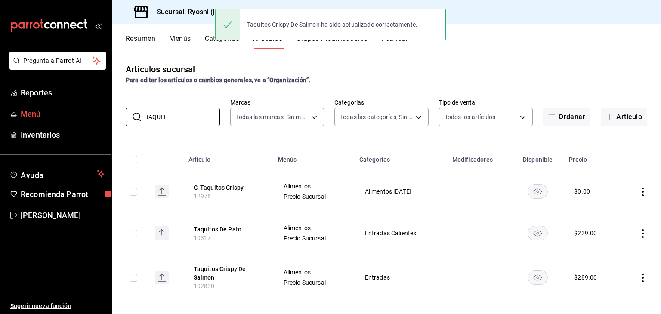
drag, startPoint x: 173, startPoint y: 121, endPoint x: 77, endPoint y: 116, distance: 95.7
click at [77, 116] on div "Pregunta a Parrot AI Reportes Menú Inventarios Ayuda Recomienda Parrot Levi Tru…" at bounding box center [330, 157] width 661 height 314
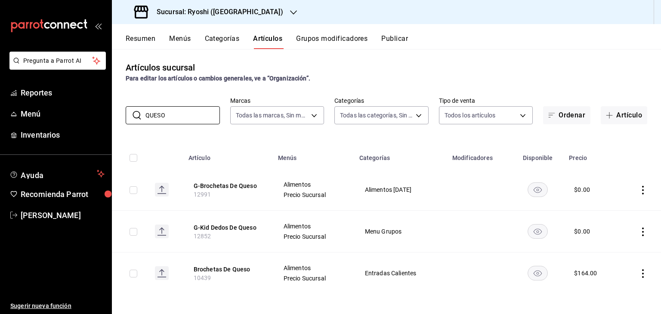
scroll to position [2, 0]
type input "QUESO"
click at [632, 271] on td at bounding box center [641, 273] width 42 height 42
click at [639, 273] on icon "actions" at bounding box center [643, 273] width 9 height 9
click at [614, 257] on span "Editar" at bounding box center [611, 256] width 22 height 9
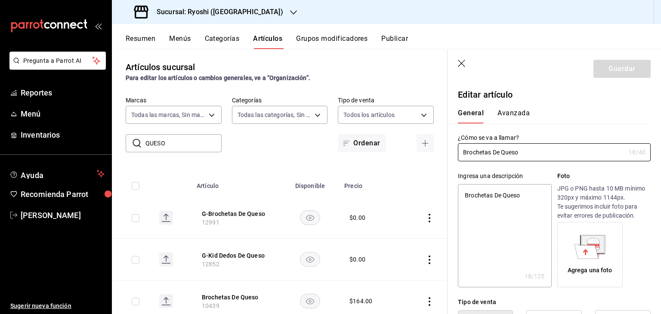
type textarea "x"
type input "$164.00"
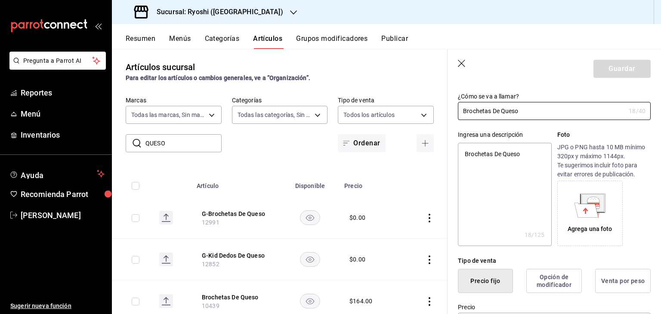
scroll to position [86, 0]
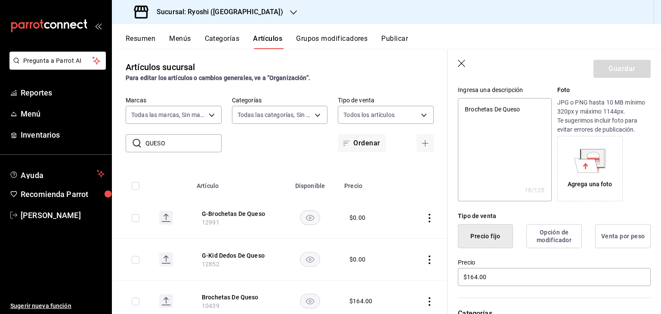
click at [485, 279] on main "Artículos sucursal Para editar los artículos o cambios generales, ve a “Organiz…" at bounding box center [386, 181] width 549 height 265
click at [485, 277] on main "Artículos sucursal Para editar los artículos o cambios generales, ve a “Organiz…" at bounding box center [386, 181] width 549 height 265
click at [484, 277] on main "Artículos sucursal Para editar los artículos o cambios generales, ve a “Organiz…" at bounding box center [386, 181] width 549 height 265
drag, startPoint x: 483, startPoint y: 276, endPoint x: 529, endPoint y: 199, distance: 89.9
click at [484, 264] on main "Artículos sucursal Para editar los artículos o cambios generales, ve a “Organiz…" at bounding box center [386, 181] width 549 height 265
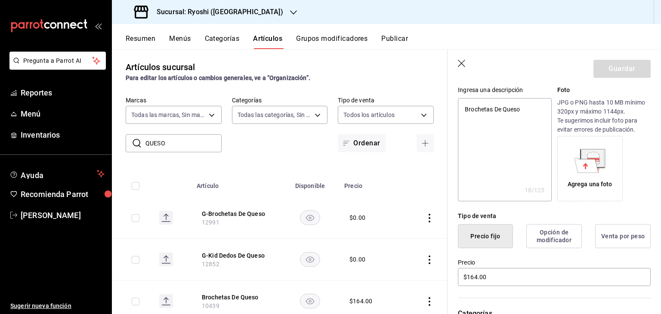
drag, startPoint x: 529, startPoint y: 199, endPoint x: 549, endPoint y: 149, distance: 53.6
click at [539, 181] on main "Artículos sucursal Para editar los artículos o cambios generales, ve a “Organiz…" at bounding box center [386, 181] width 549 height 265
drag, startPoint x: 556, startPoint y: 109, endPoint x: 536, endPoint y: 114, distance: 20.5
click at [553, 107] on main "Artículos sucursal Para editar los artículos o cambios generales, ve a “Organiz…" at bounding box center [386, 181] width 549 height 265
drag, startPoint x: 536, startPoint y: 114, endPoint x: 532, endPoint y: 105, distance: 10.2
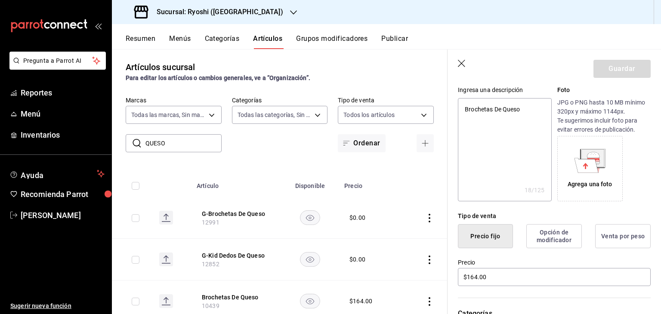
click at [533, 112] on main "Artículos sucursal Para editar los artículos o cambios generales, ve a “Organiz…" at bounding box center [386, 181] width 549 height 265
drag, startPoint x: 517, startPoint y: 116, endPoint x: 508, endPoint y: 116, distance: 9.1
click at [510, 118] on main "Artículos sucursal Para editar los artículos o cambios generales, ve a “Organiz…" at bounding box center [386, 181] width 549 height 265
click at [508, 115] on main "Artículos sucursal Para editar los artículos o cambios generales, ve a “Organiz…" at bounding box center [386, 181] width 549 height 265
click at [508, 113] on main "Artículos sucursal Para editar los artículos o cambios generales, ve a “Organiz…" at bounding box center [386, 181] width 549 height 265
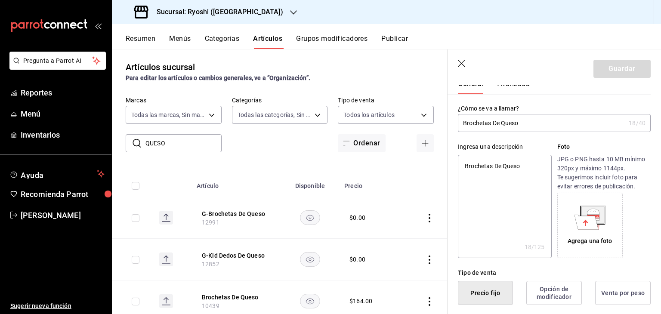
scroll to position [0, 0]
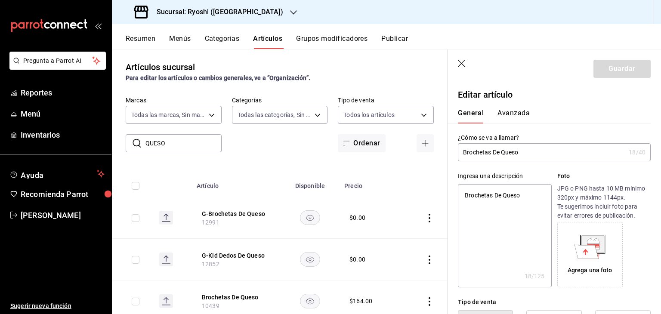
drag, startPoint x: 506, startPoint y: 167, endPoint x: 511, endPoint y: 164, distance: 6.2
click at [510, 165] on main "Artículos sucursal Para editar los artículos o cambios generales, ve a “Organiz…" at bounding box center [386, 181] width 549 height 265
drag, startPoint x: 506, startPoint y: 150, endPoint x: 377, endPoint y: 221, distance: 147.6
click at [494, 151] on main "Artículos sucursal Para editar los artículos o cambios generales, ve a “Organiz…" at bounding box center [386, 181] width 549 height 265
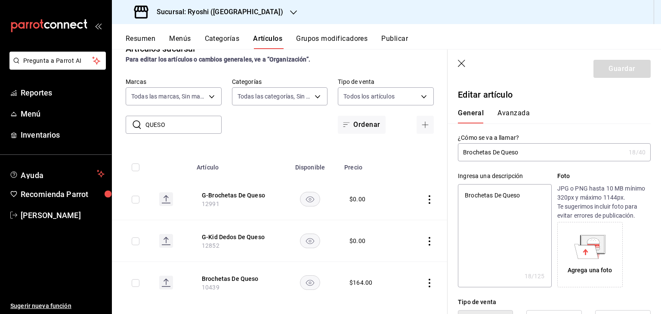
scroll to position [31, 0]
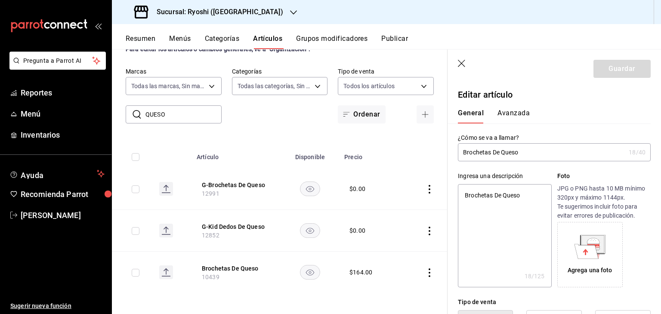
click at [427, 273] on td at bounding box center [424, 273] width 46 height 42
click at [425, 273] on icon "actions" at bounding box center [429, 273] width 9 height 9
click at [399, 259] on span "Editar" at bounding box center [397, 256] width 22 height 9
type textarea "x"
drag, startPoint x: 510, startPoint y: 158, endPoint x: 516, endPoint y: 139, distance: 20.4
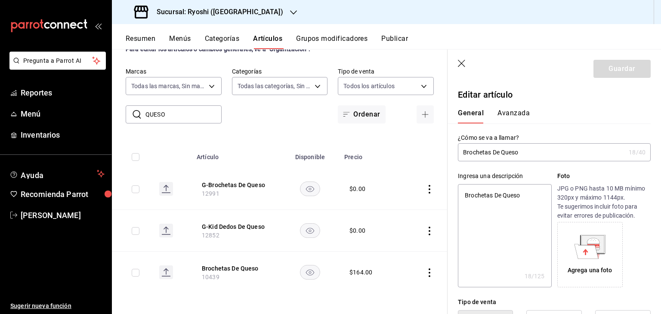
click at [516, 141] on main "Artículos sucursal Para editar los artículos o cambios generales, ve a “Organiz…" at bounding box center [386, 181] width 549 height 265
click at [520, 128] on main "Artículos sucursal Para editar los artículos o cambios generales, ve a “Organiz…" at bounding box center [386, 181] width 549 height 265
drag, startPoint x: 502, startPoint y: 171, endPoint x: 503, endPoint y: 166, distance: 5.2
click at [502, 169] on main "Artículos sucursal Para editar los artículos o cambios generales, ve a “Organiz…" at bounding box center [386, 181] width 549 height 265
click at [509, 149] on main "Artículos sucursal Para editar los artículos o cambios generales, ve a “Organiz…" at bounding box center [386, 181] width 549 height 265
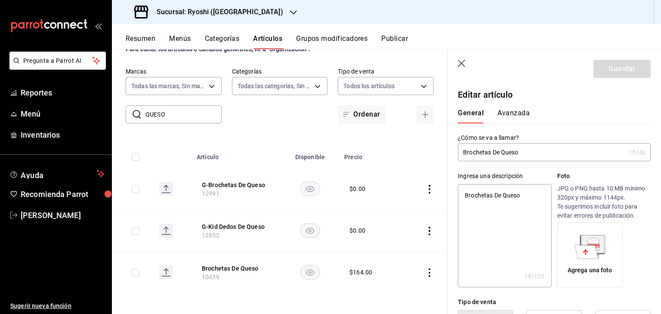
drag, startPoint x: 509, startPoint y: 150, endPoint x: 322, endPoint y: 69, distance: 203.8
click at [503, 147] on main "Artículos sucursal Para editar los artículos o cambios generales, ve a “Organiz…" at bounding box center [386, 181] width 549 height 265
click at [274, 38] on button "Artículos" at bounding box center [267, 41] width 29 height 15
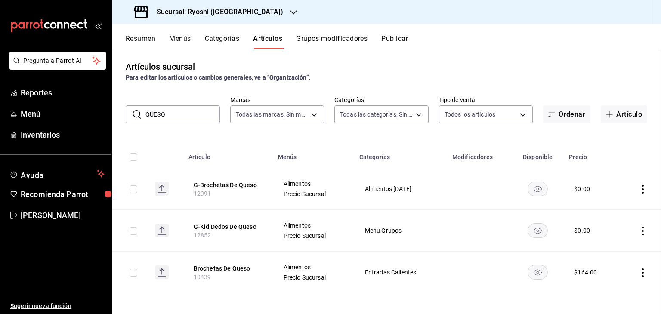
scroll to position [3, 0]
click at [639, 274] on icon "actions" at bounding box center [643, 273] width 9 height 9
click at [610, 251] on li "Editar" at bounding box center [603, 257] width 52 height 18
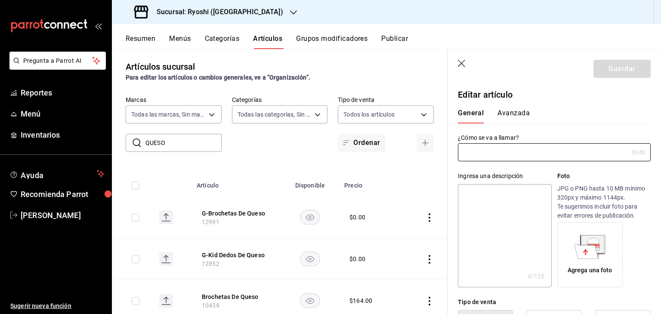
type input "Brochetas De Queso"
type textarea "Brochetas De Queso"
type textarea "x"
type input "10439"
type textarea "x"
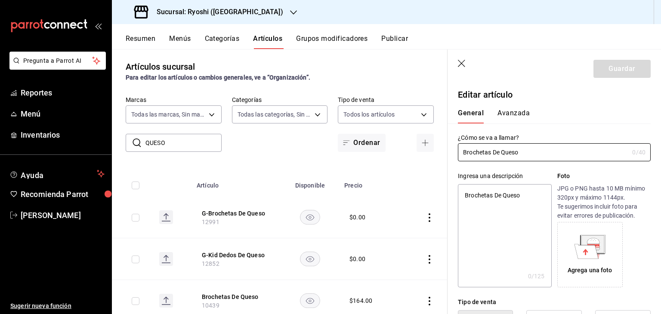
type input "$164.00"
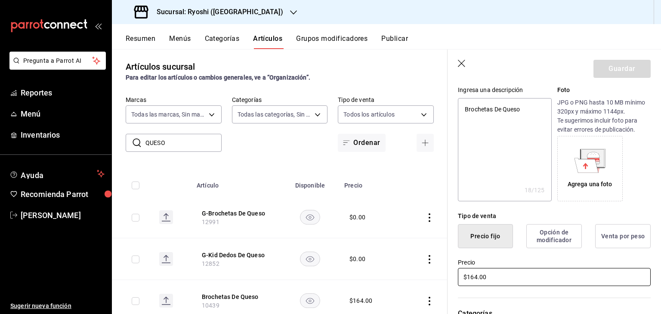
drag, startPoint x: 495, startPoint y: 283, endPoint x: 387, endPoint y: 278, distance: 108.2
click at [389, 278] on main "Artículos sucursal Para editar los artículos o cambios generales, ve a “Organiz…" at bounding box center [386, 181] width 549 height 265
type textarea "x"
type input "$1.00"
type textarea "x"
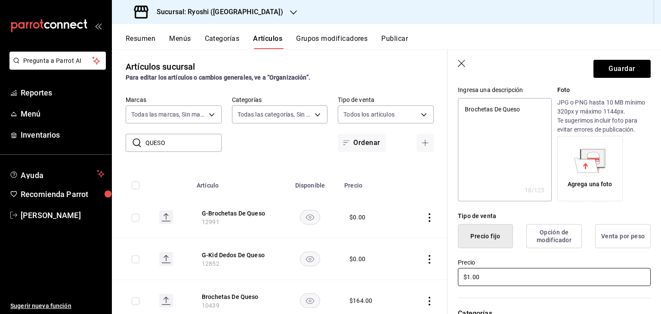
type input "$16.00"
type textarea "x"
type input "$169.00"
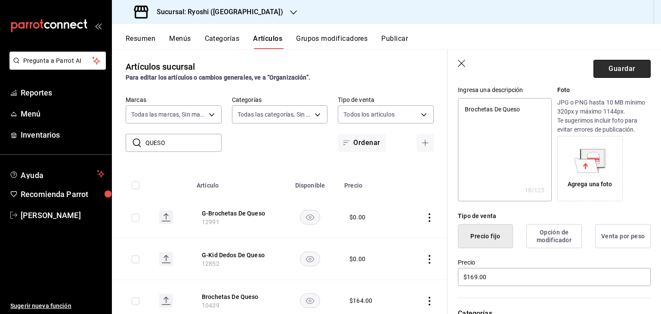
click at [639, 71] on button "Guardar" at bounding box center [622, 69] width 57 height 18
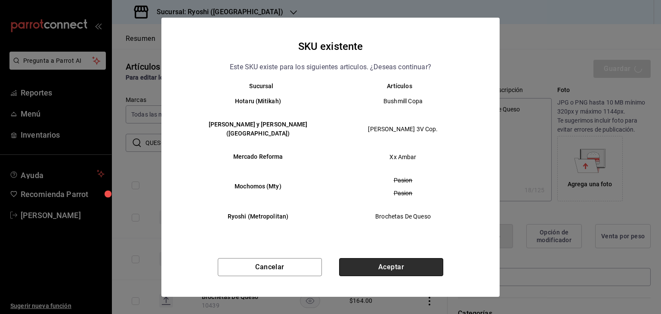
click at [412, 262] on button "Aceptar" at bounding box center [391, 267] width 104 height 18
type textarea "x"
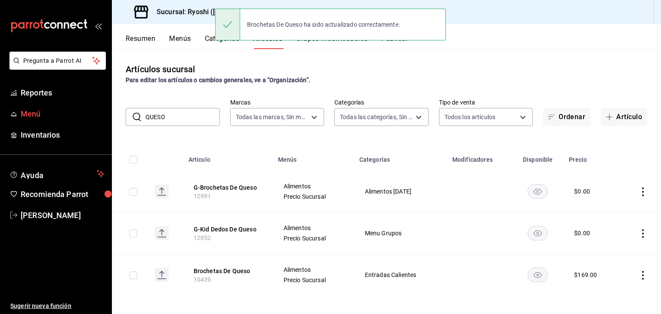
drag, startPoint x: 184, startPoint y: 117, endPoint x: 63, endPoint y: 118, distance: 121.4
click at [63, 118] on div "Pregunta a Parrot AI Reportes Menú Inventarios Ayuda Recomienda Parrot Levi Tru…" at bounding box center [330, 157] width 661 height 314
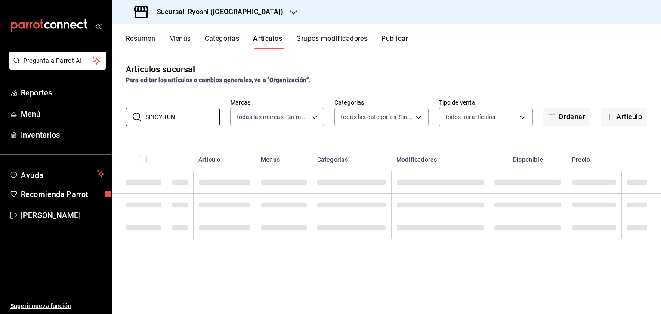
type input "SPICY TUN"
click at [549, 153] on th "Disponible" at bounding box center [527, 157] width 77 height 28
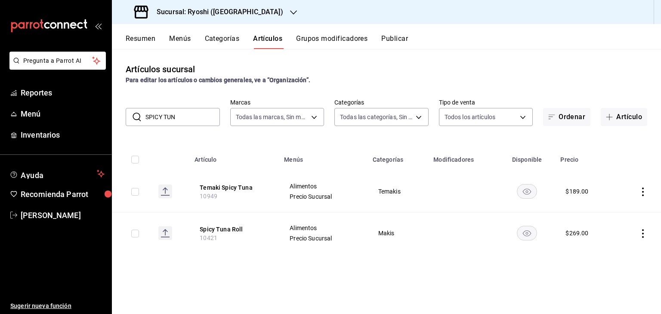
click at [643, 235] on icon "actions" at bounding box center [643, 233] width 9 height 9
click at [608, 252] on span "Editar" at bounding box center [617, 253] width 22 height 9
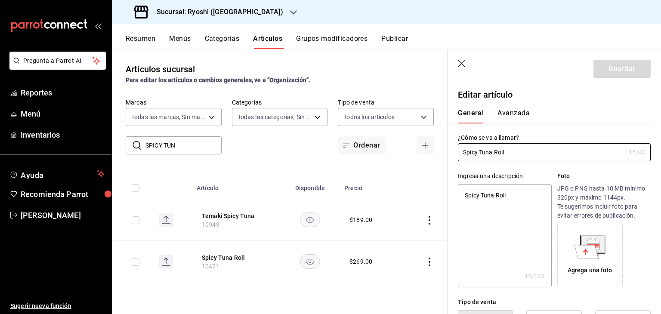
type textarea "x"
type input "$269.00"
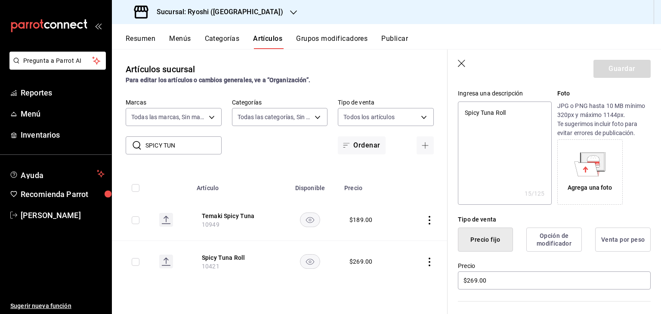
scroll to position [86, 0]
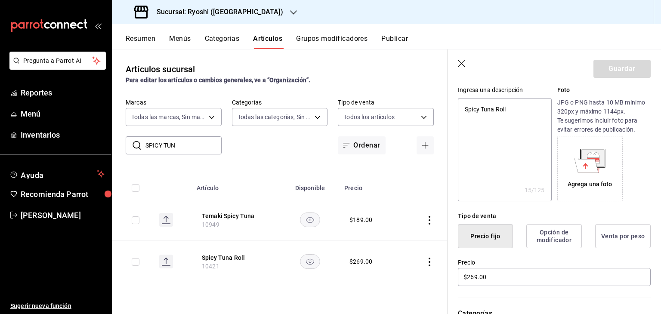
click at [496, 275] on main "Artículos sucursal Para editar los artículos o cambios generales, ve a “Organiz…" at bounding box center [386, 181] width 549 height 265
click at [485, 283] on main "Artículos sucursal Para editar los artículos o cambios generales, ve a “Organiz…" at bounding box center [386, 181] width 549 height 265
drag, startPoint x: 484, startPoint y: 283, endPoint x: 476, endPoint y: 279, distance: 8.9
click at [483, 282] on main "Artículos sucursal Para editar los artículos o cambios generales, ve a “Organiz…" at bounding box center [386, 181] width 549 height 265
click at [270, 40] on button "Artículos" at bounding box center [267, 41] width 29 height 15
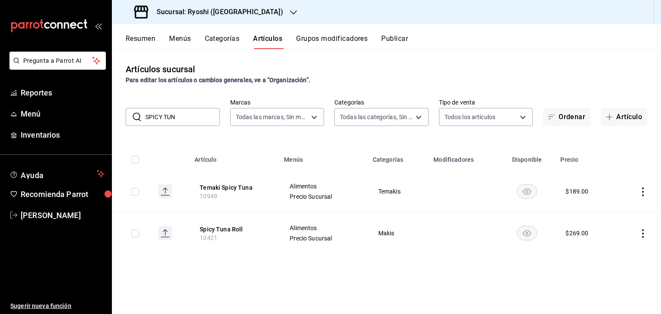
click at [641, 234] on icon "actions" at bounding box center [643, 233] width 9 height 9
click at [616, 255] on span "Editar" at bounding box center [617, 253] width 22 height 9
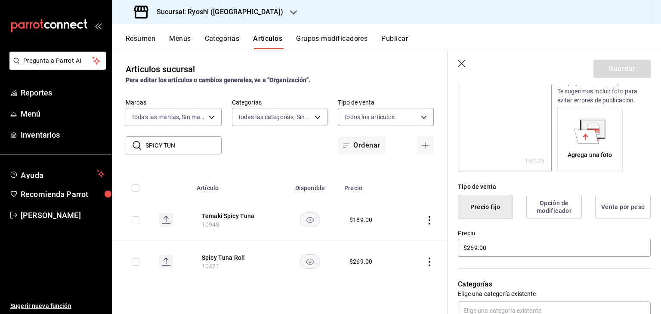
scroll to position [172, 0]
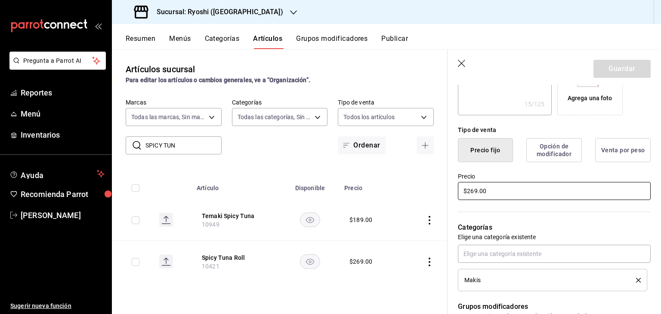
drag, startPoint x: 494, startPoint y: 195, endPoint x: 413, endPoint y: 195, distance: 80.5
click at [414, 195] on main "Artículos sucursal Para editar los artículos o cambios generales, ve a “Organiz…" at bounding box center [386, 181] width 549 height 265
type textarea "x"
type input "$2.00"
type textarea "x"
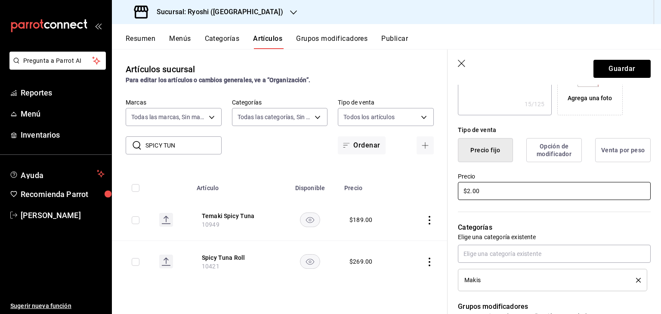
type input "$29.00"
type textarea "x"
type input "$298.00"
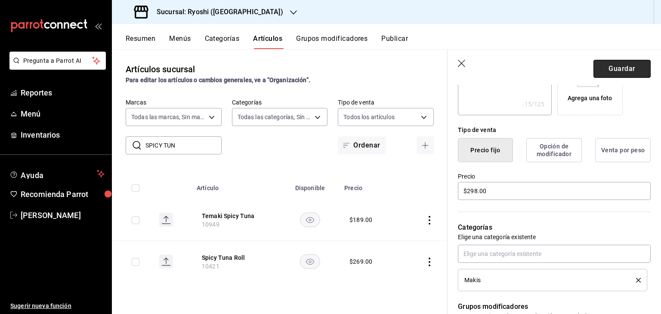
click at [613, 73] on button "Guardar" at bounding box center [622, 69] width 57 height 18
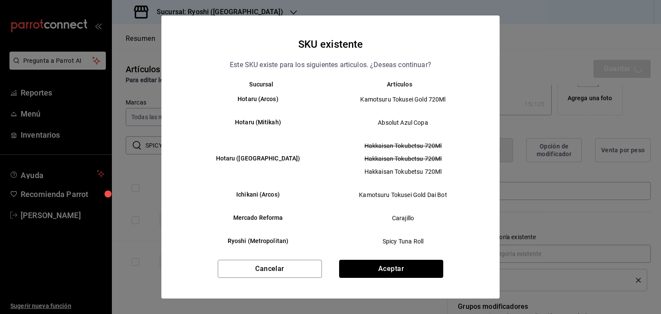
click at [409, 264] on button "Aceptar" at bounding box center [391, 269] width 104 height 18
type textarea "x"
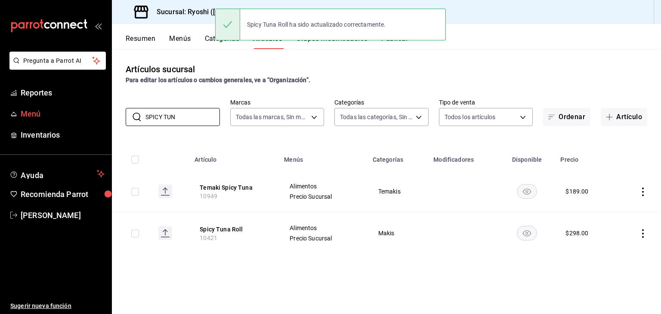
drag, startPoint x: 150, startPoint y: 116, endPoint x: 69, endPoint y: 112, distance: 81.0
click at [69, 112] on div "Pregunta a Parrot AI Reportes Menú Inventarios Ayuda Recomienda Parrot Levi Tru…" at bounding box center [330, 157] width 661 height 314
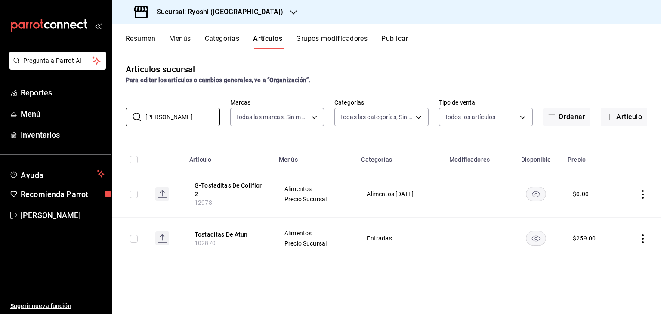
type input "TOSTADI"
click at [644, 236] on icon "actions" at bounding box center [643, 239] width 9 height 9
click at [613, 254] on span "Editar" at bounding box center [617, 256] width 22 height 9
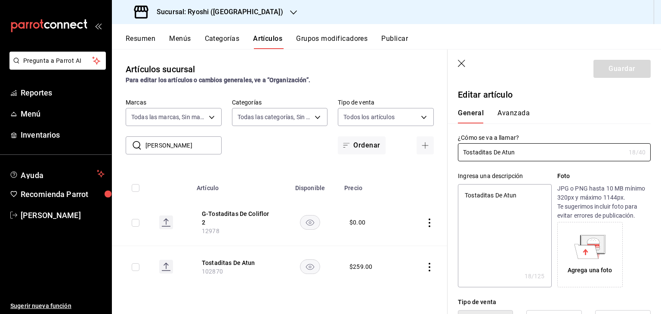
type textarea "x"
type input "$259.00"
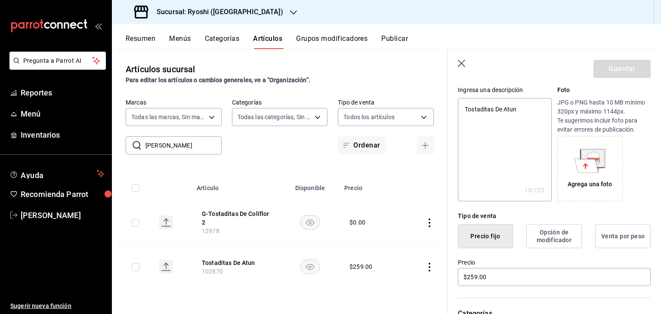
drag, startPoint x: 496, startPoint y: 277, endPoint x: 483, endPoint y: 277, distance: 13.3
click at [493, 278] on main "Artículos sucursal Para editar los artículos o cambios generales, ve a “Organiz…" at bounding box center [386, 181] width 549 height 265
drag, startPoint x: 483, startPoint y: 277, endPoint x: 476, endPoint y: 274, distance: 7.4
click at [480, 276] on main "Artículos sucursal Para editar los artículos o cambios generales, ve a “Organiz…" at bounding box center [386, 181] width 549 height 265
click at [282, 47] on button "Artículos" at bounding box center [267, 41] width 29 height 15
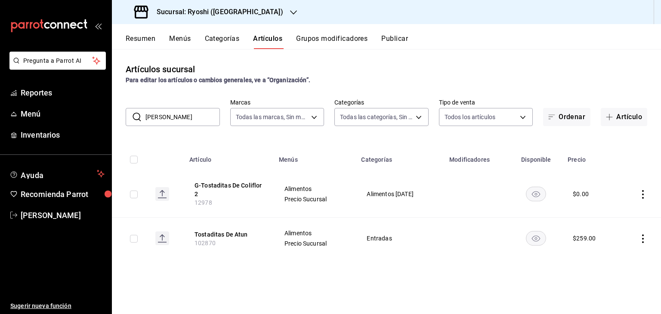
drag, startPoint x: 644, startPoint y: 242, endPoint x: 640, endPoint y: 245, distance: 5.5
click at [645, 242] on icon "actions" at bounding box center [643, 239] width 9 height 9
click at [609, 257] on span "Editar" at bounding box center [617, 256] width 22 height 9
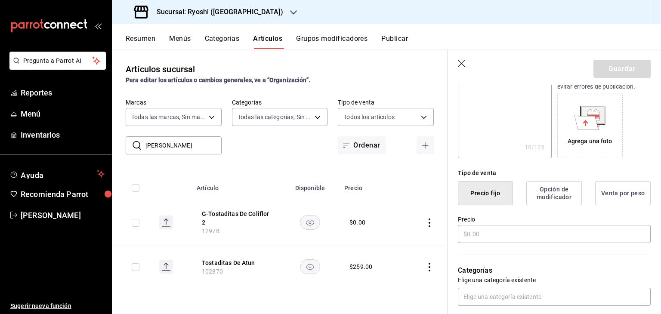
type textarea "x"
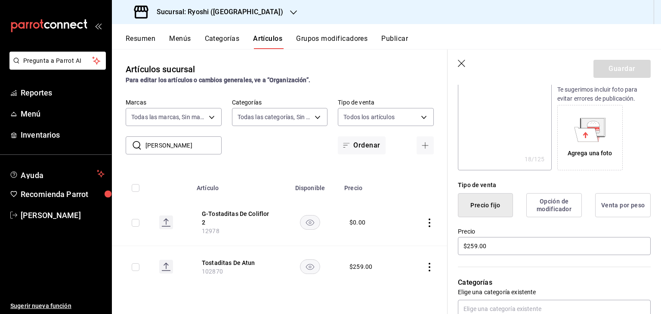
scroll to position [172, 0]
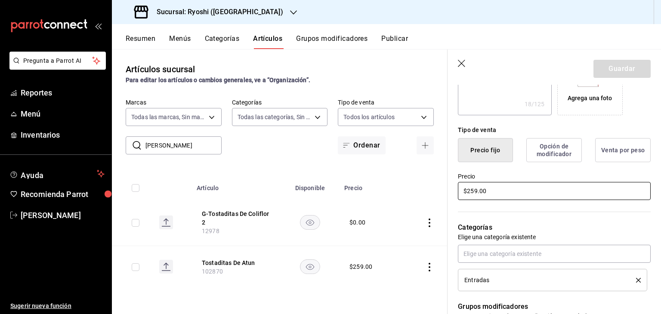
drag, startPoint x: 498, startPoint y: 191, endPoint x: 322, endPoint y: 183, distance: 176.3
click at [325, 186] on main "Artículos sucursal Para editar los artículos o cambios generales, ve a “Organiz…" at bounding box center [386, 181] width 549 height 265
type input "$2.00"
type textarea "x"
type input "$26.00"
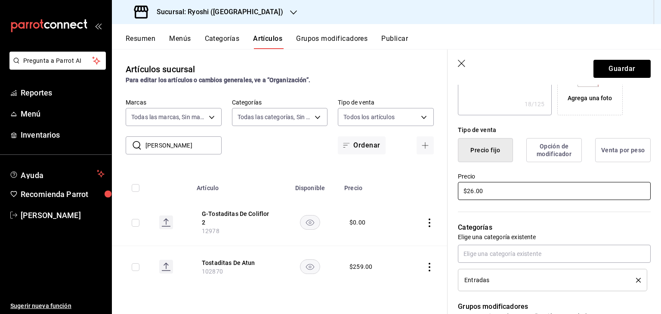
type textarea "x"
type input "$269.00"
click at [629, 78] on header "Guardar" at bounding box center [555, 67] width 214 height 35
click at [632, 75] on button "Guardar" at bounding box center [622, 69] width 57 height 18
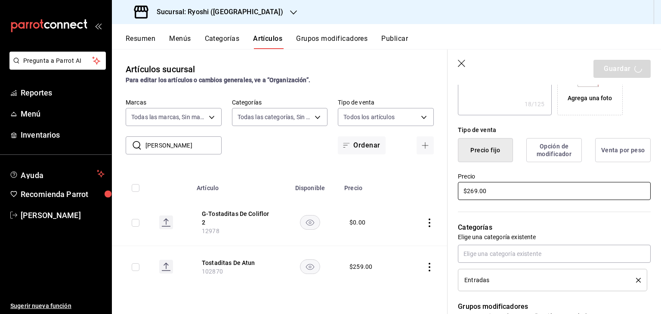
drag, startPoint x: 433, startPoint y: 173, endPoint x: 465, endPoint y: 192, distance: 37.4
click at [433, 173] on th at bounding box center [424, 186] width 46 height 28
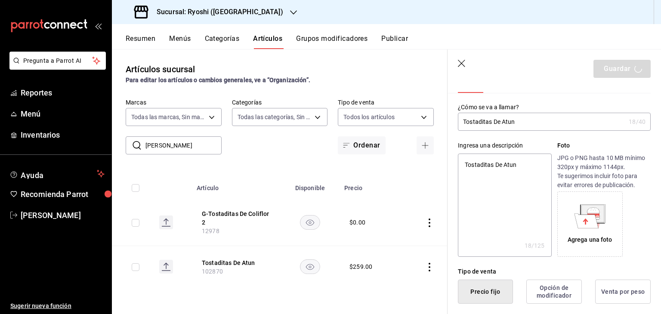
scroll to position [0, 0]
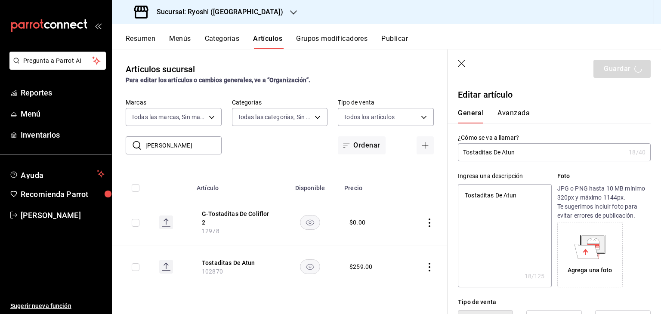
click at [423, 191] on th at bounding box center [424, 186] width 46 height 28
click at [462, 65] on icon "button" at bounding box center [462, 64] width 9 height 9
type textarea "x"
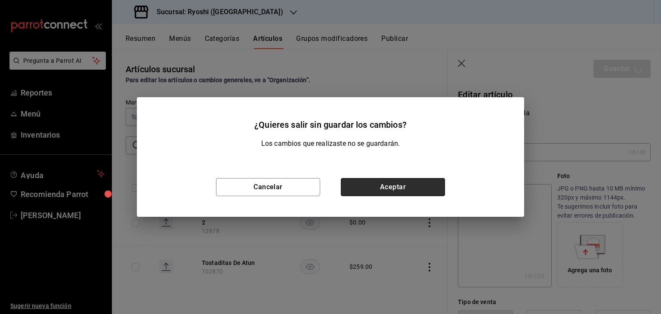
click at [405, 190] on button "Aceptar" at bounding box center [393, 187] width 104 height 18
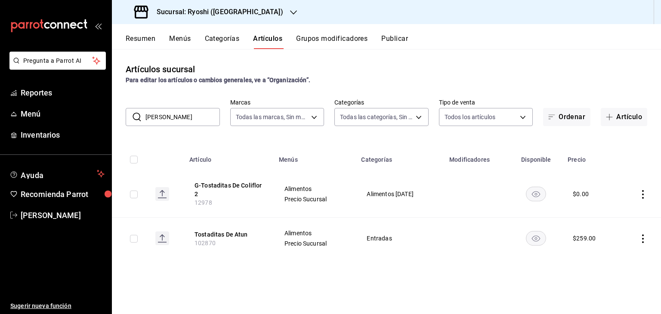
click at [641, 237] on icon "actions" at bounding box center [643, 239] width 9 height 9
click at [598, 257] on icon at bounding box center [596, 256] width 10 height 10
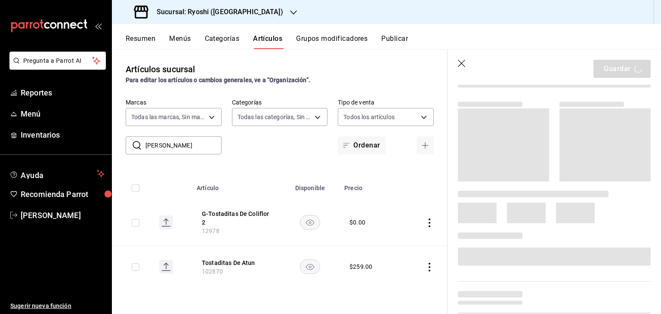
scroll to position [129, 0]
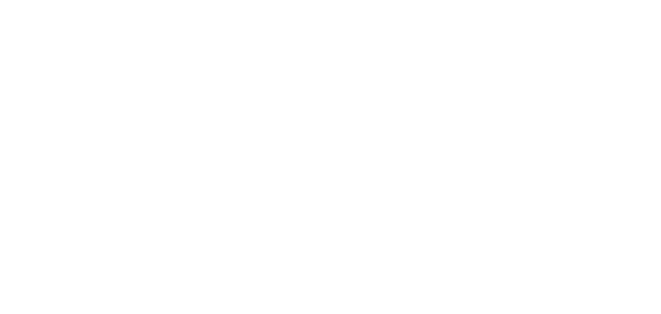
click at [429, 3] on html at bounding box center [330, 1] width 661 height 3
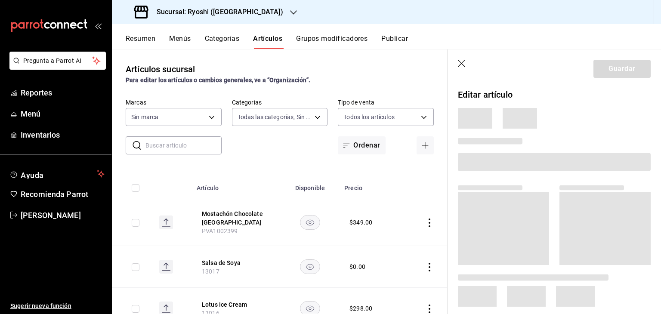
type input "cac91b0d-36d9-4c91-ae8f-f0337e3062a3,85315008-b38c-4609-9071-854245cf735d,eb768…"
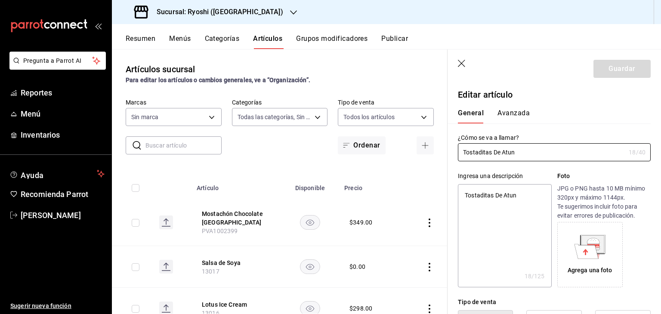
type input "26ca50e5-a845-484f-a54e-8a4432b79f59"
type textarea "x"
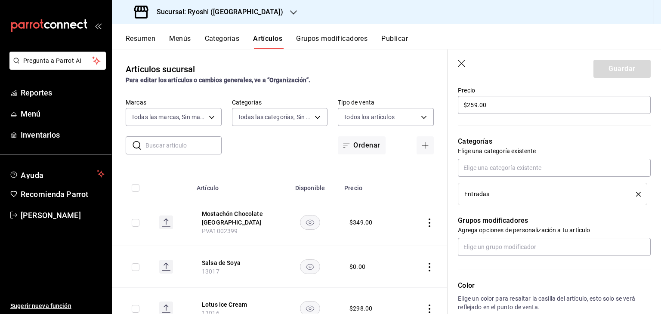
scroll to position [172, 0]
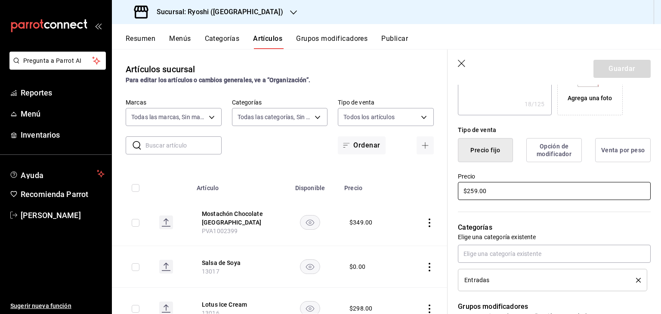
drag, startPoint x: 499, startPoint y: 195, endPoint x: 412, endPoint y: 192, distance: 87.9
click at [415, 192] on main "Artículos sucursal Para editar los artículos o cambios generales, ve a “Organiz…" at bounding box center [386, 181] width 549 height 265
type input "$269.00"
type textarea "x"
type input "$269.00"
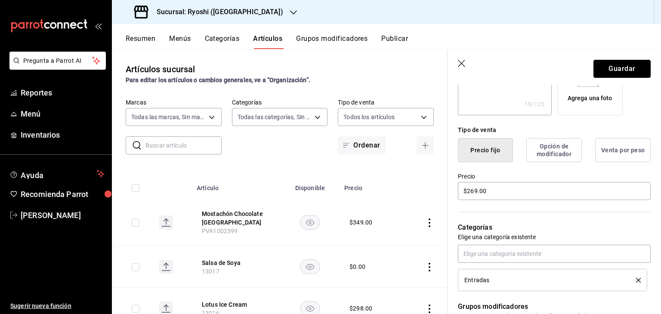
click at [603, 61] on button "Guardar" at bounding box center [622, 69] width 57 height 18
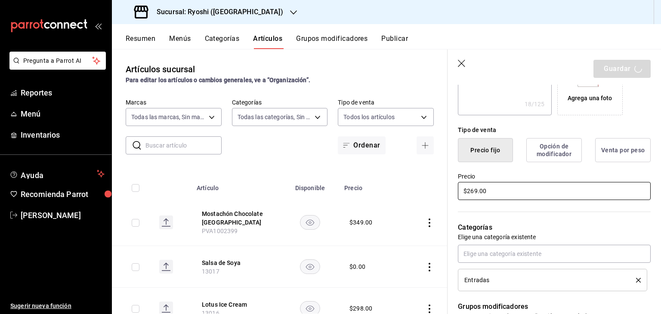
type textarea "x"
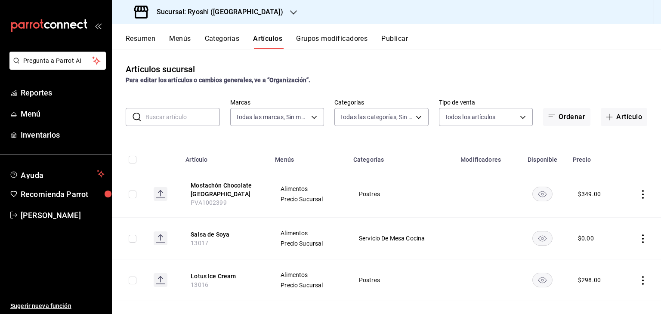
click at [393, 37] on button "Publicar" at bounding box center [394, 41] width 27 height 15
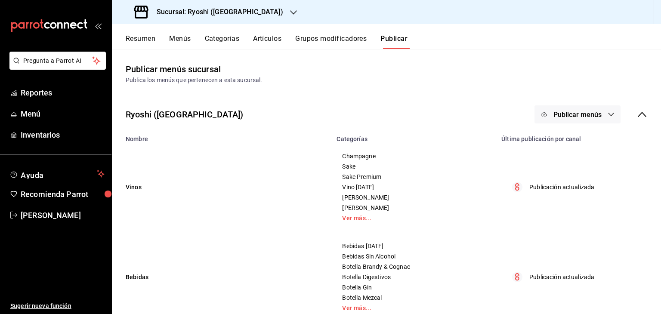
click at [596, 111] on button "Publicar menús" at bounding box center [578, 114] width 86 height 18
click at [585, 136] on li "Punto de venta" at bounding box center [571, 142] width 79 height 24
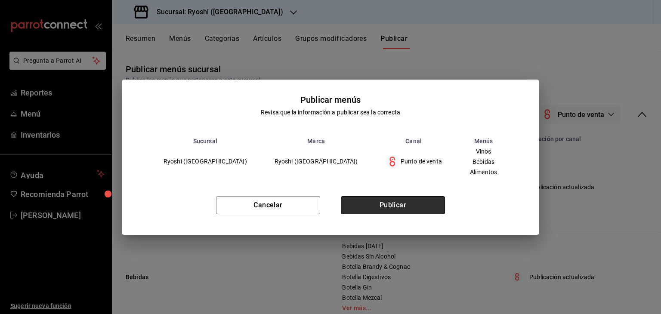
click at [412, 207] on button "Publicar" at bounding box center [393, 205] width 104 height 18
